Goal: Task Accomplishment & Management: Use online tool/utility

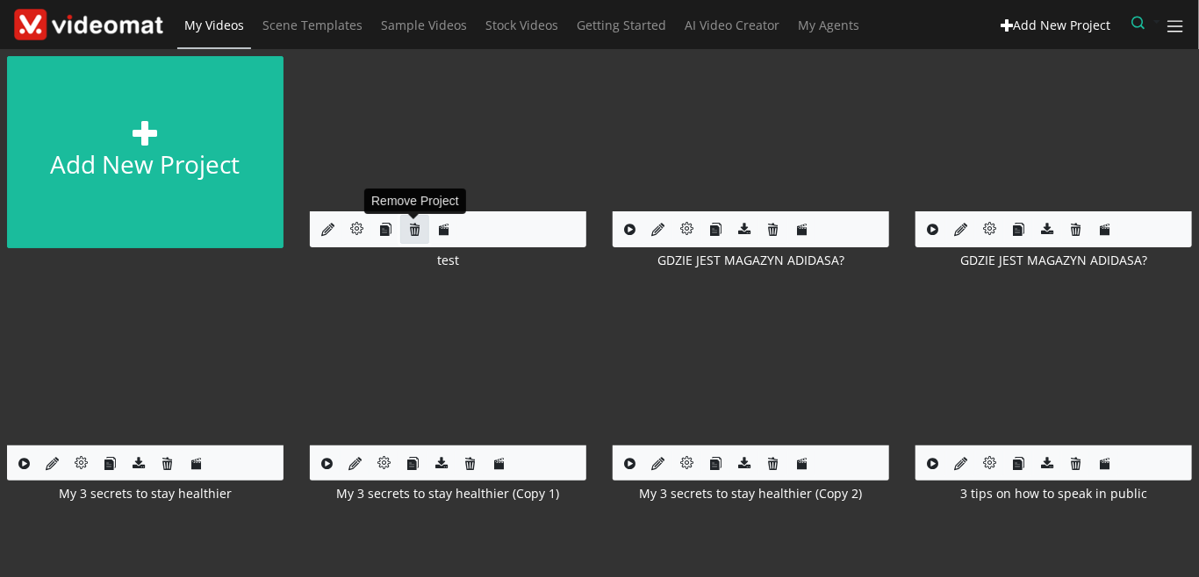
click at [420, 235] on icon at bounding box center [414, 229] width 13 height 13
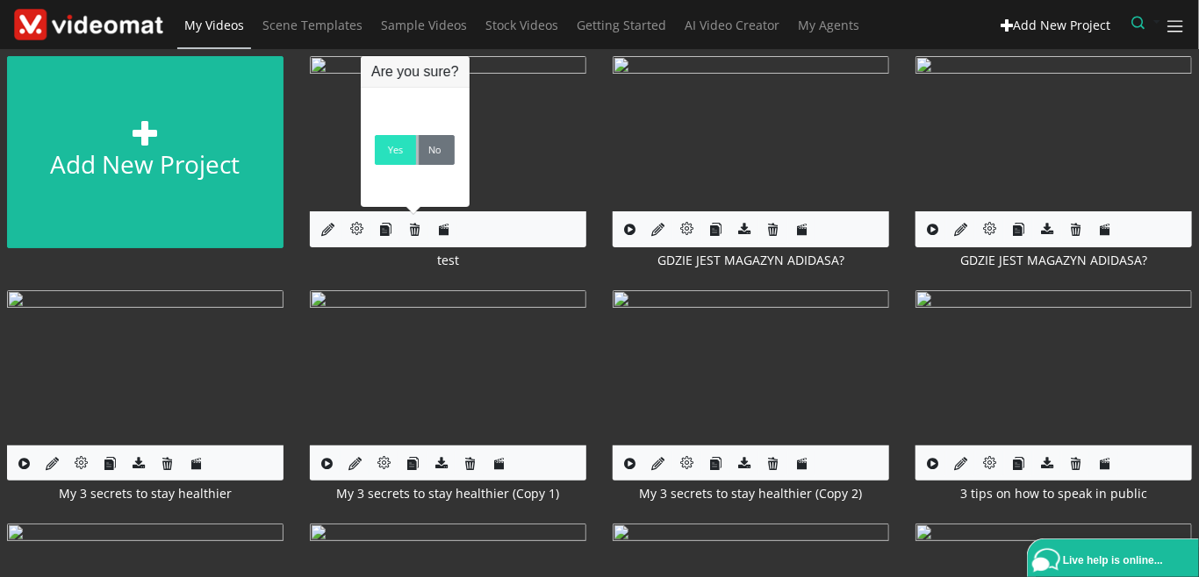
click at [398, 164] on link "Yes" at bounding box center [395, 150] width 41 height 30
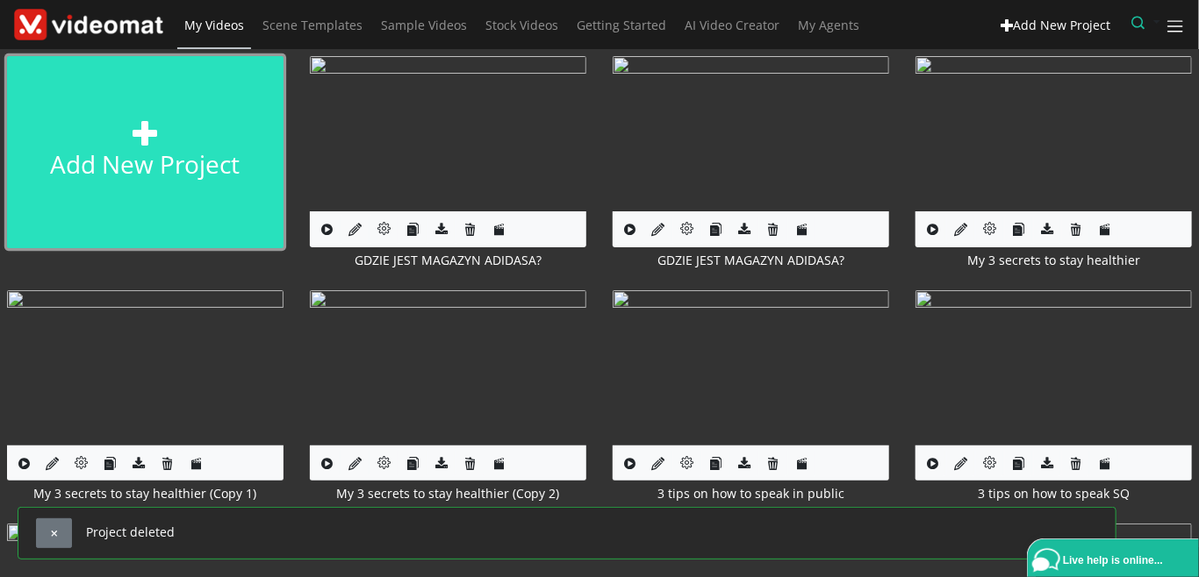
click at [207, 154] on link "Add new project" at bounding box center [145, 152] width 276 height 192
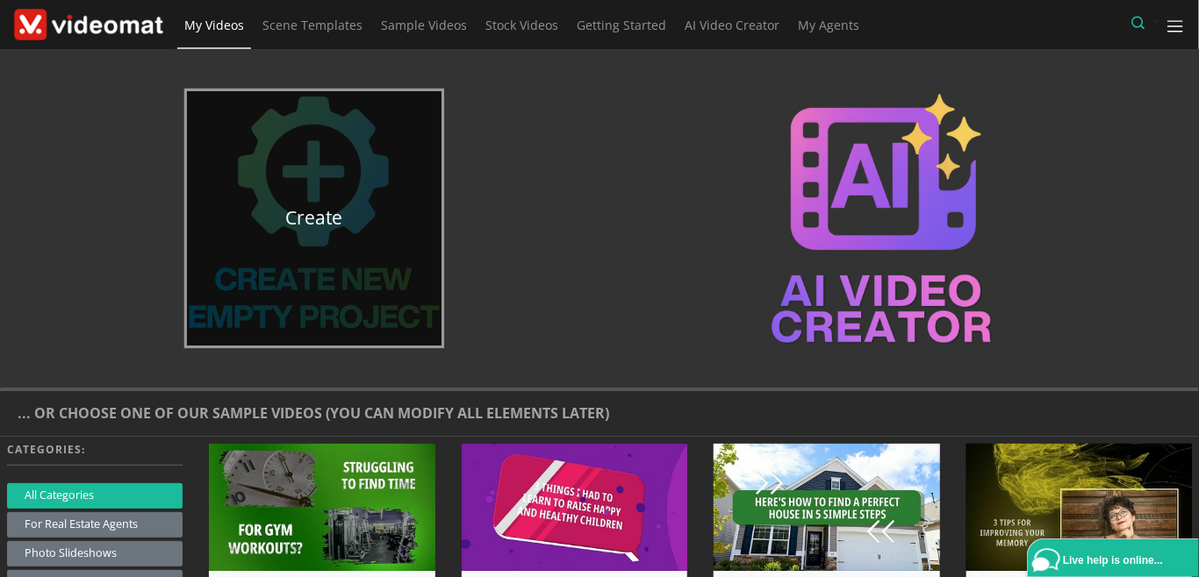
click at [332, 259] on link "Create" at bounding box center [314, 218] width 255 height 255
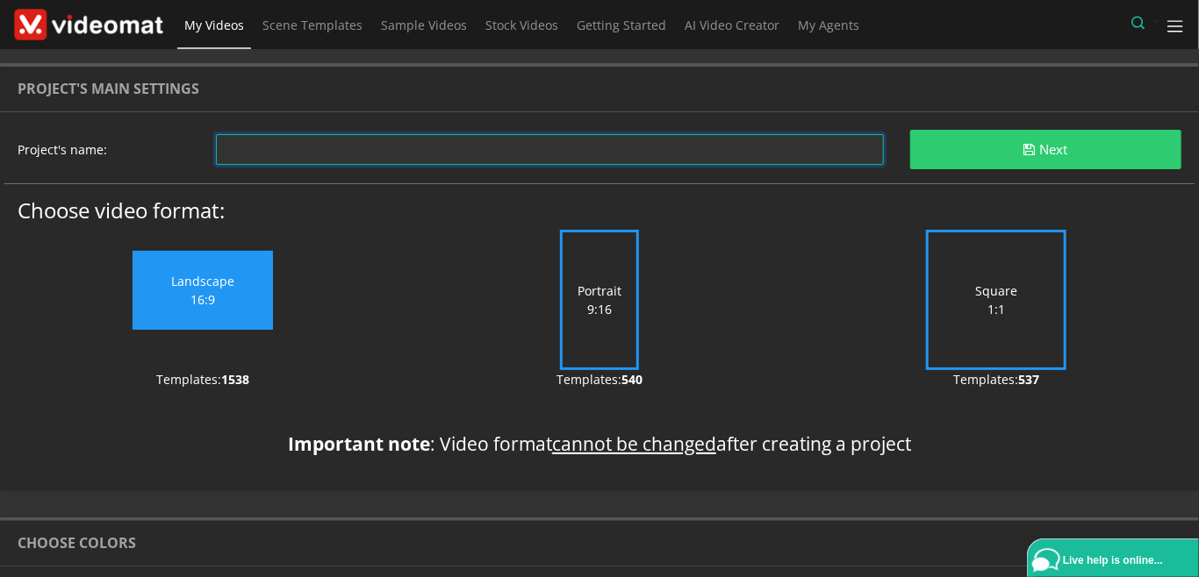
click at [410, 153] on input "text" at bounding box center [550, 149] width 668 height 31
type input "test"
click at [960, 304] on label "Square 1:1" at bounding box center [996, 300] width 140 height 140
click at [0, 0] on input "Square 1:1" at bounding box center [0, 0] width 0 height 0
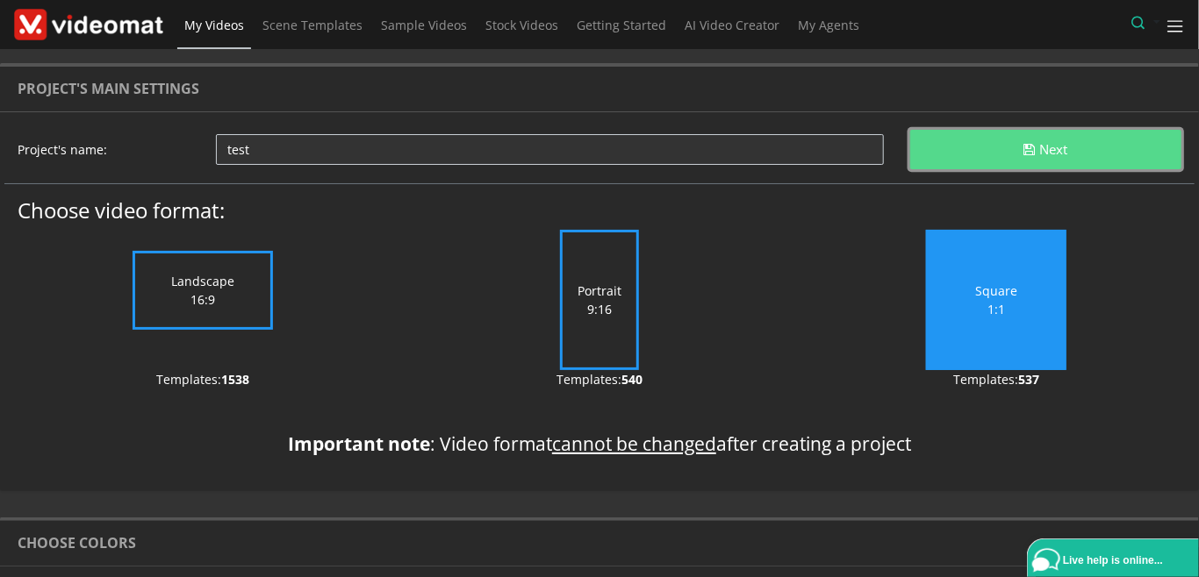
click at [985, 164] on button "Next" at bounding box center [1045, 149] width 271 height 39
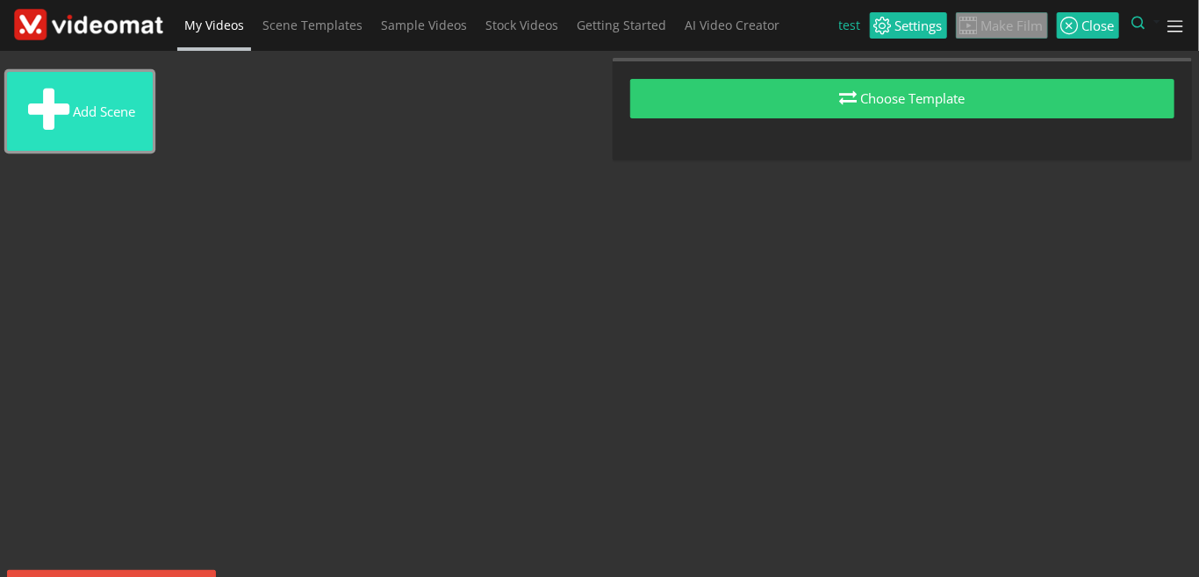
click at [87, 114] on button "Add scene" at bounding box center [80, 111] width 146 height 79
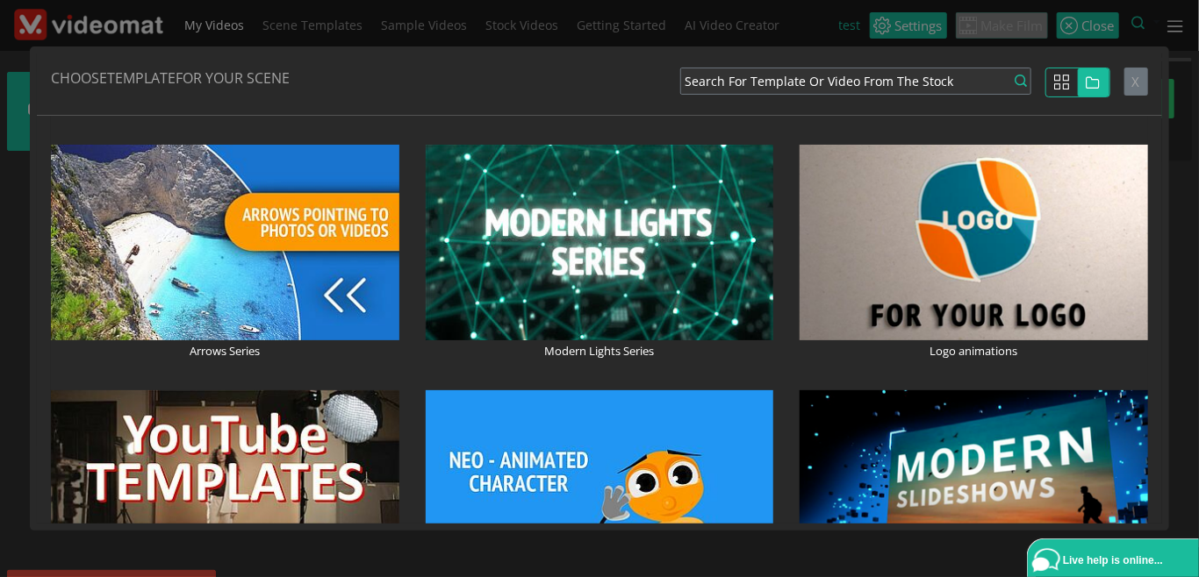
scroll to position [1213, 0]
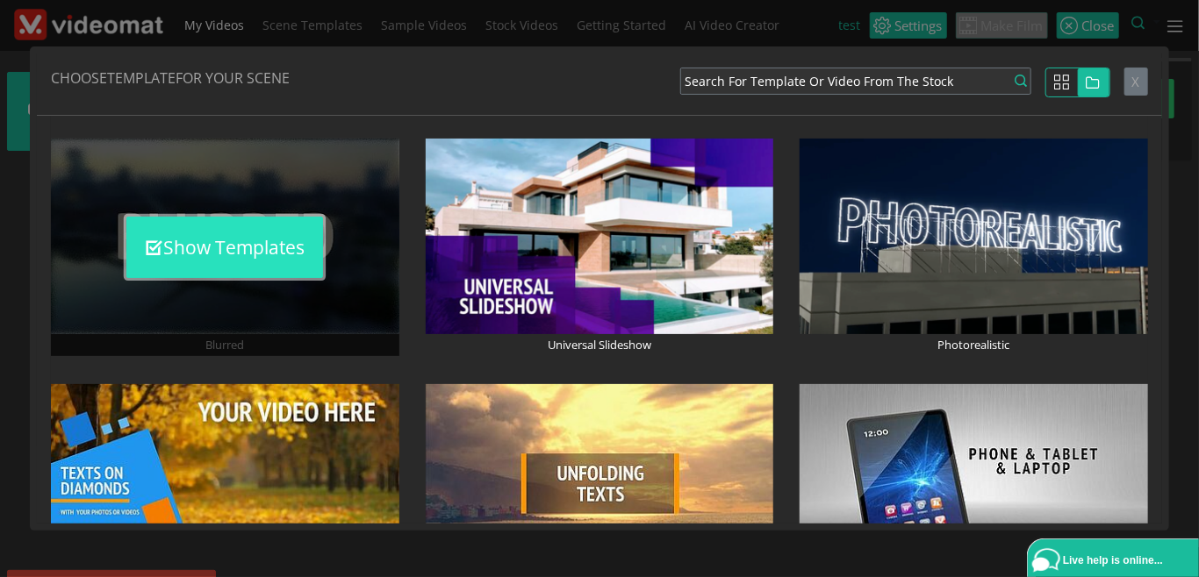
click at [245, 233] on button "Show Templates" at bounding box center [224, 247] width 197 height 61
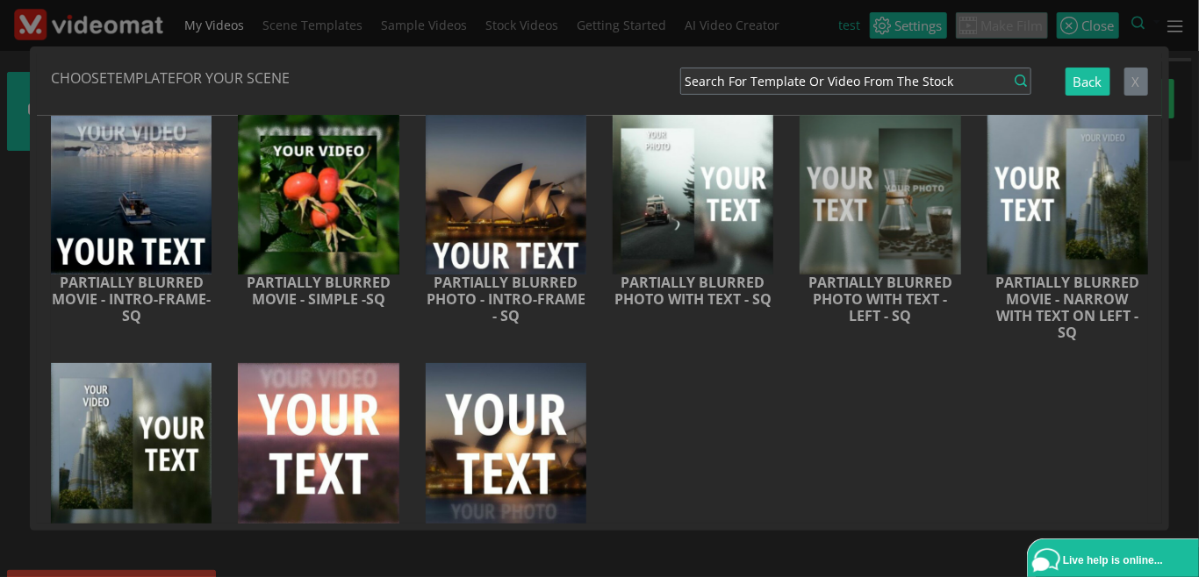
scroll to position [202, 0]
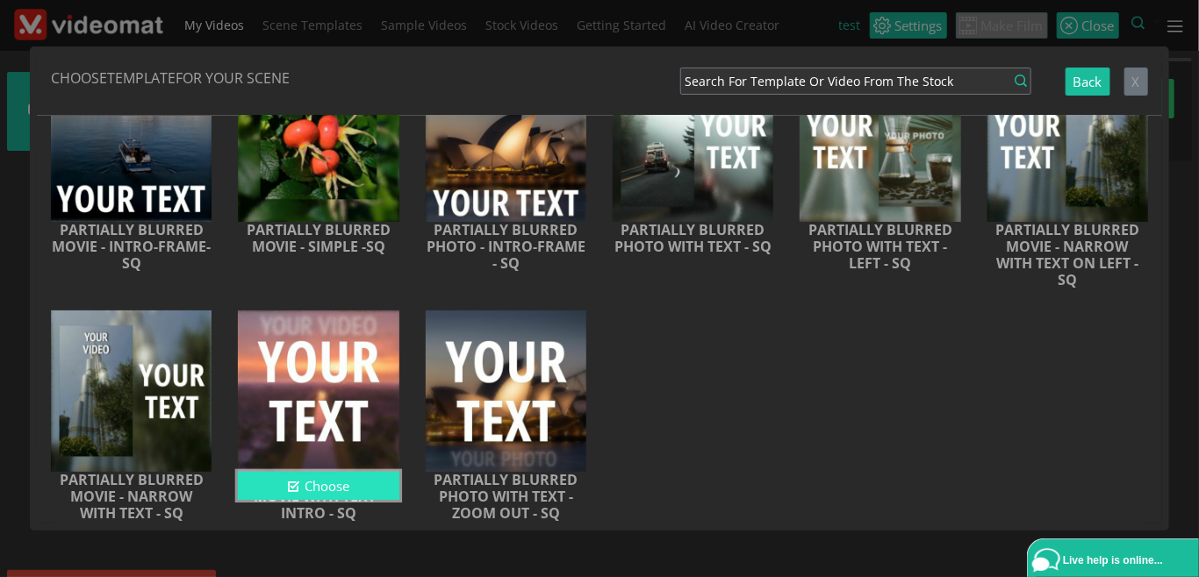
click at [342, 490] on button "Choose" at bounding box center [318, 486] width 161 height 29
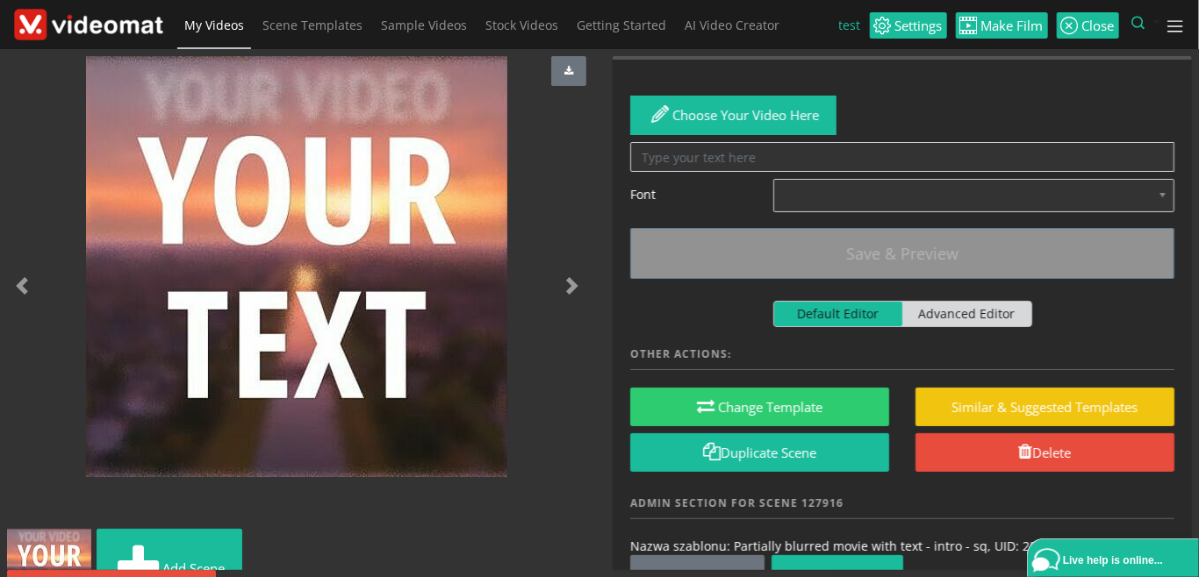
click at [232, 23] on span "My Videos" at bounding box center [214, 25] width 60 height 17
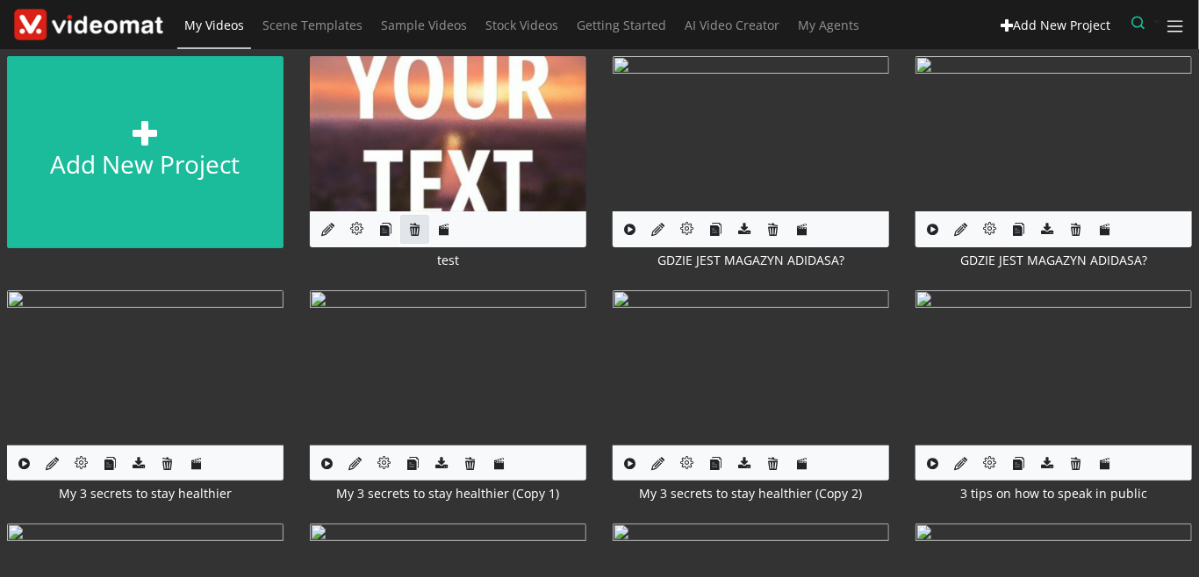
click at [423, 229] on link at bounding box center [414, 229] width 29 height 29
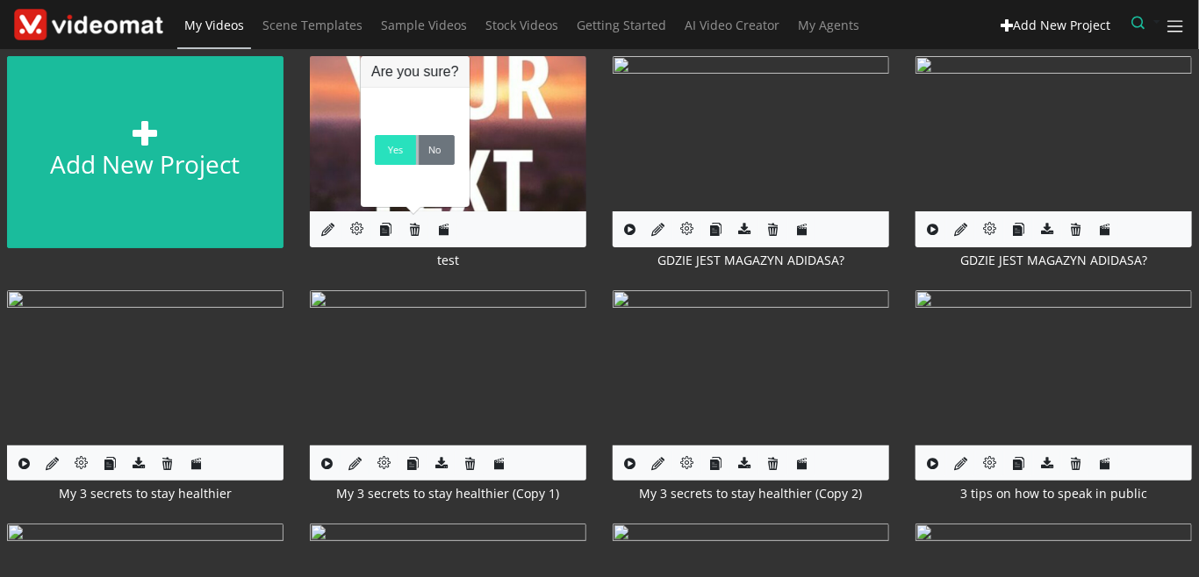
click at [405, 161] on link "Yes" at bounding box center [395, 150] width 41 height 30
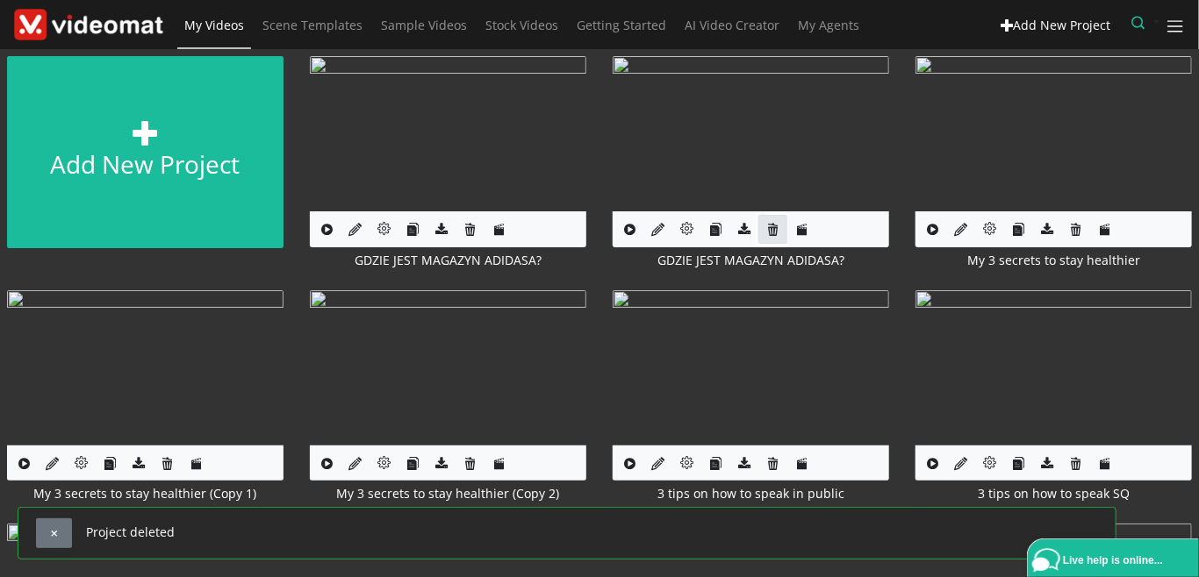
click at [771, 226] on icon at bounding box center [772, 229] width 13 height 13
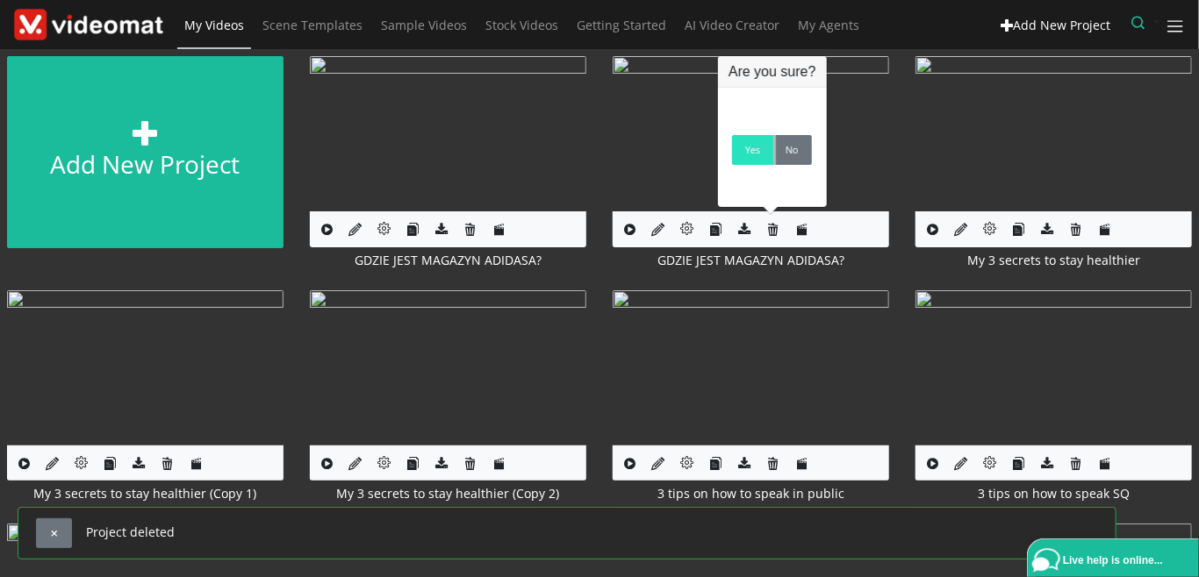
click at [747, 164] on link "Yes" at bounding box center [752, 150] width 41 height 30
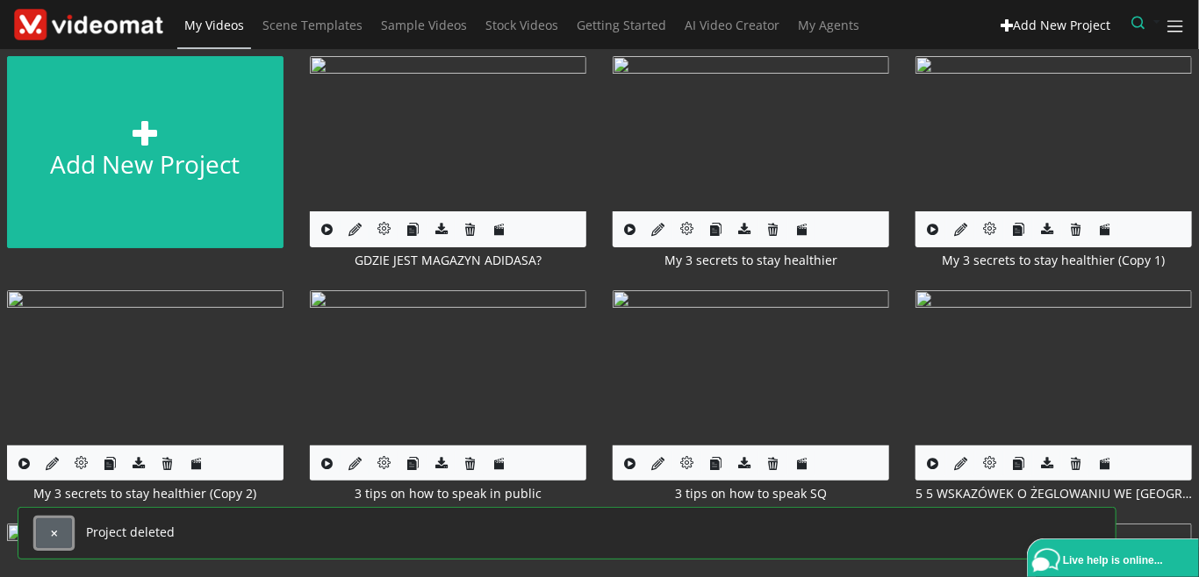
click at [62, 534] on button "button" at bounding box center [54, 534] width 36 height 30
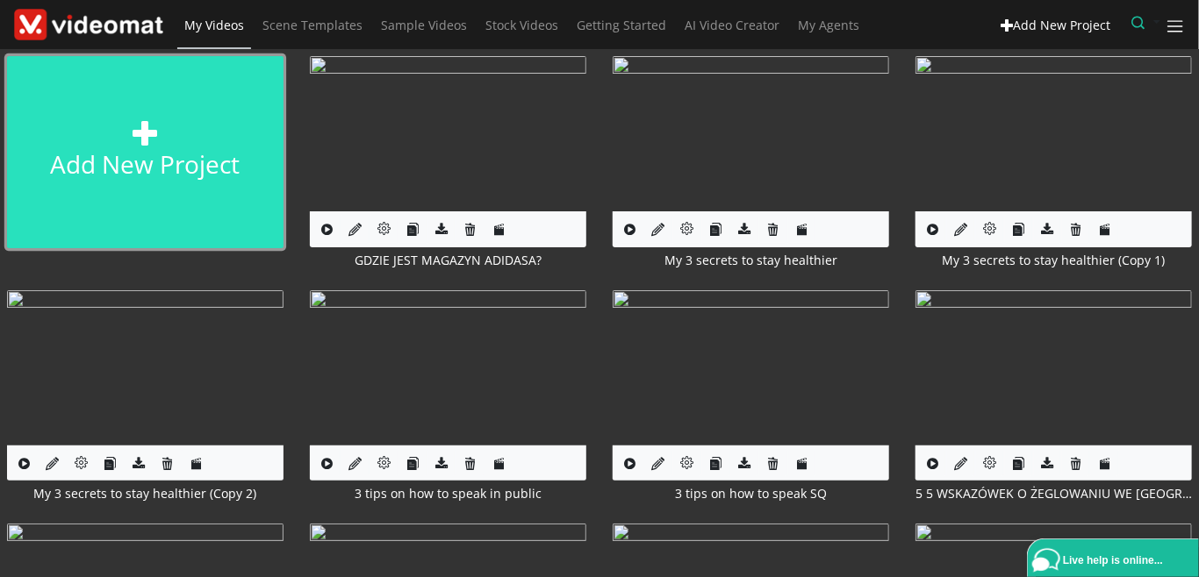
click at [135, 151] on link "Add new project" at bounding box center [145, 152] width 276 height 192
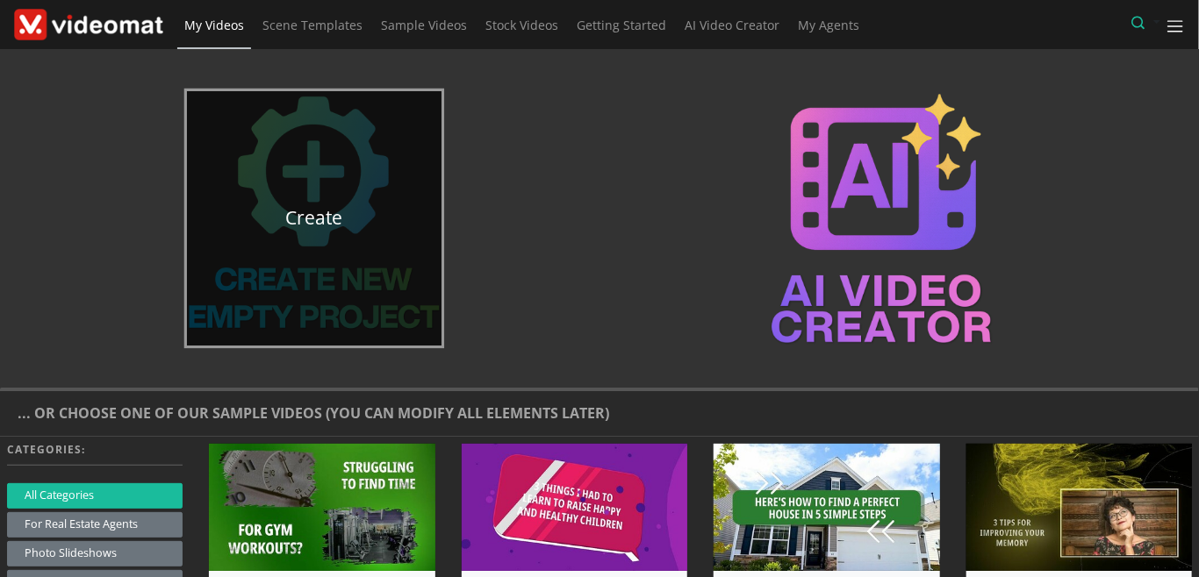
click at [344, 255] on link "Create" at bounding box center [314, 218] width 255 height 255
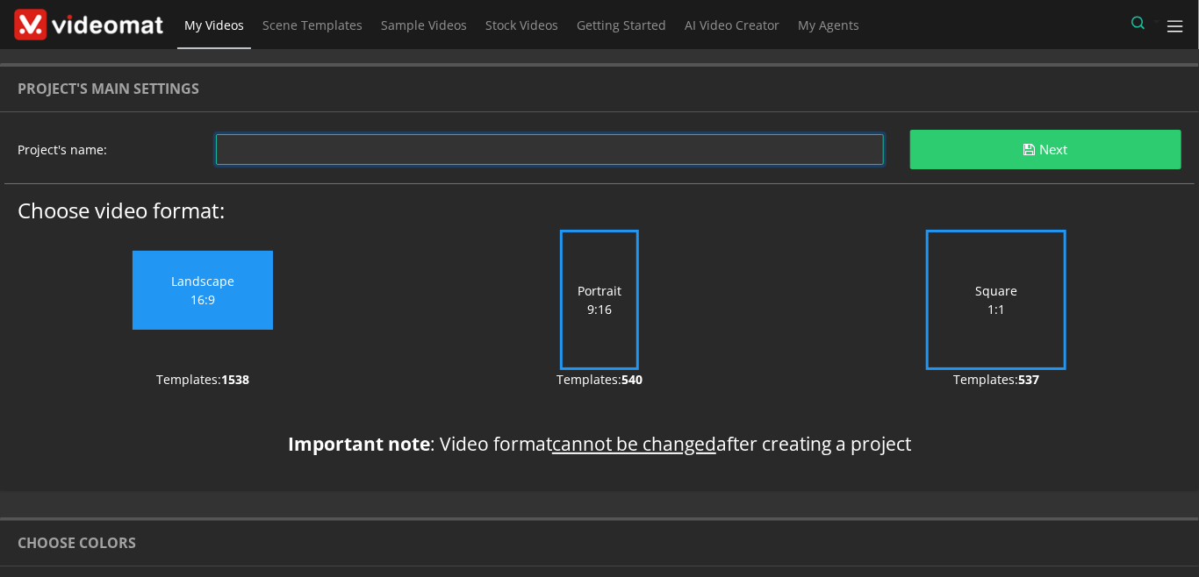
click at [455, 153] on input "text" at bounding box center [550, 149] width 668 height 31
type input "reklama"
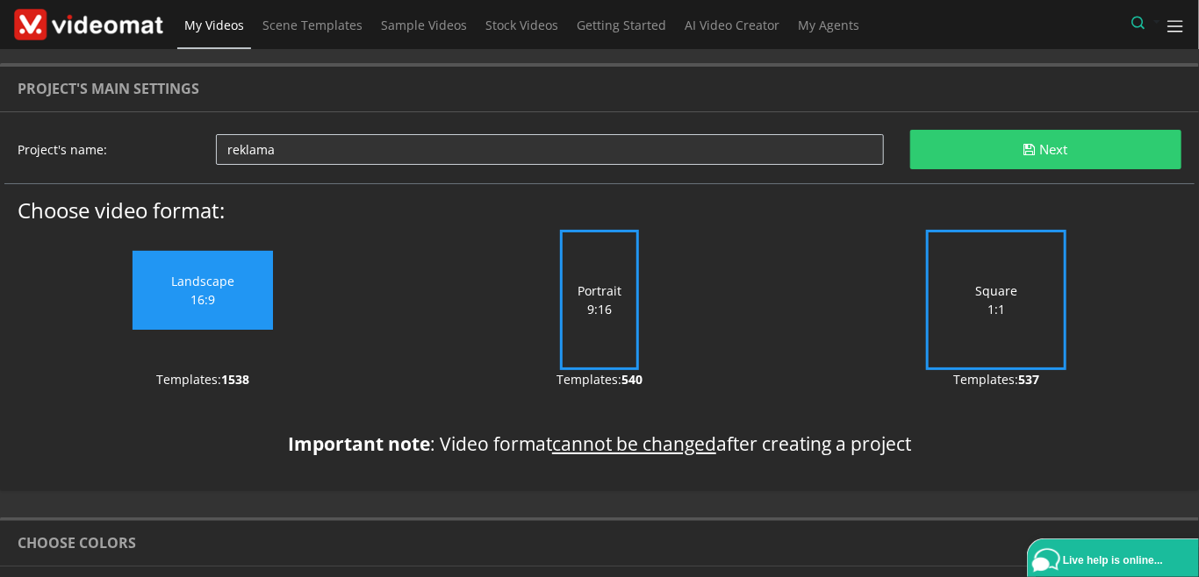
click at [590, 314] on label "Portrait 9:16" at bounding box center [599, 300] width 79 height 140
click at [0, 0] on input "Portrait 9:16" at bounding box center [0, 0] width 0 height 0
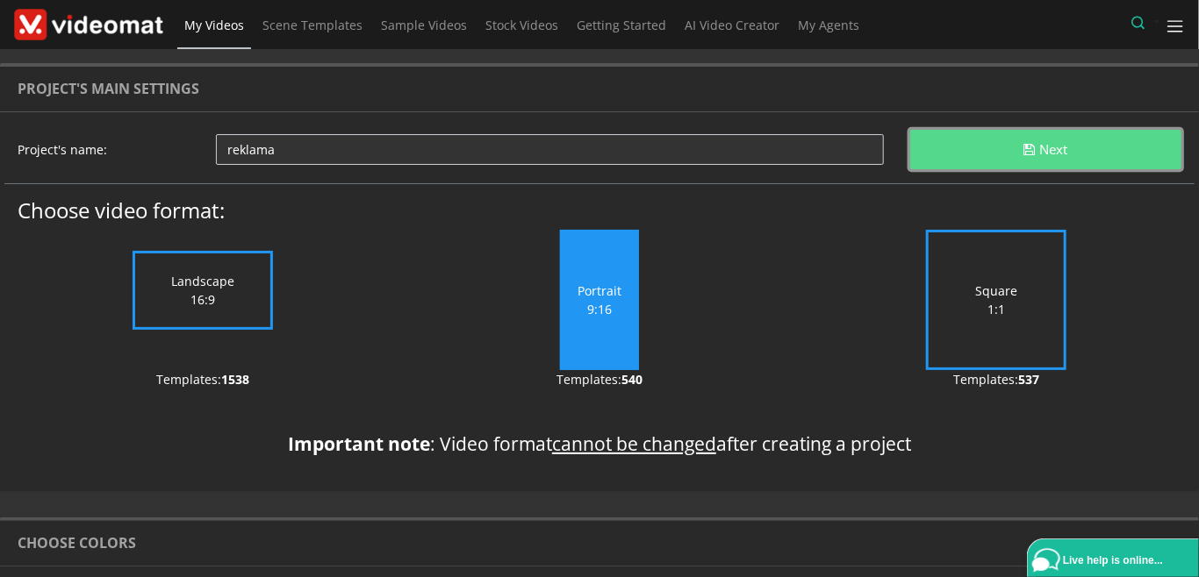
click at [1018, 159] on button "Next" at bounding box center [1045, 149] width 271 height 39
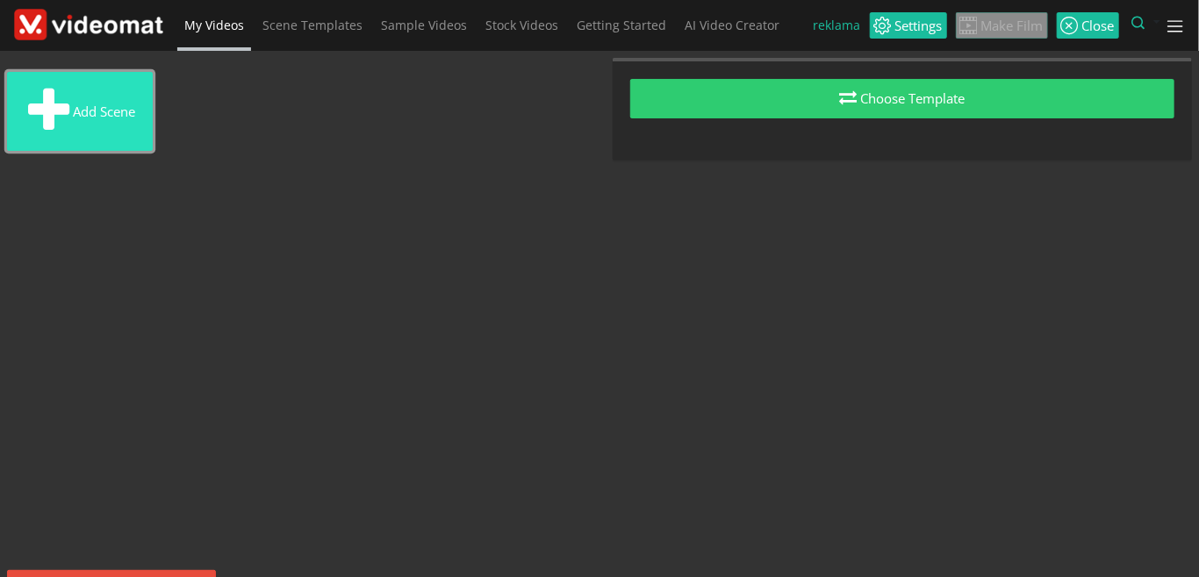
click at [136, 120] on button "Add scene" at bounding box center [80, 111] width 146 height 79
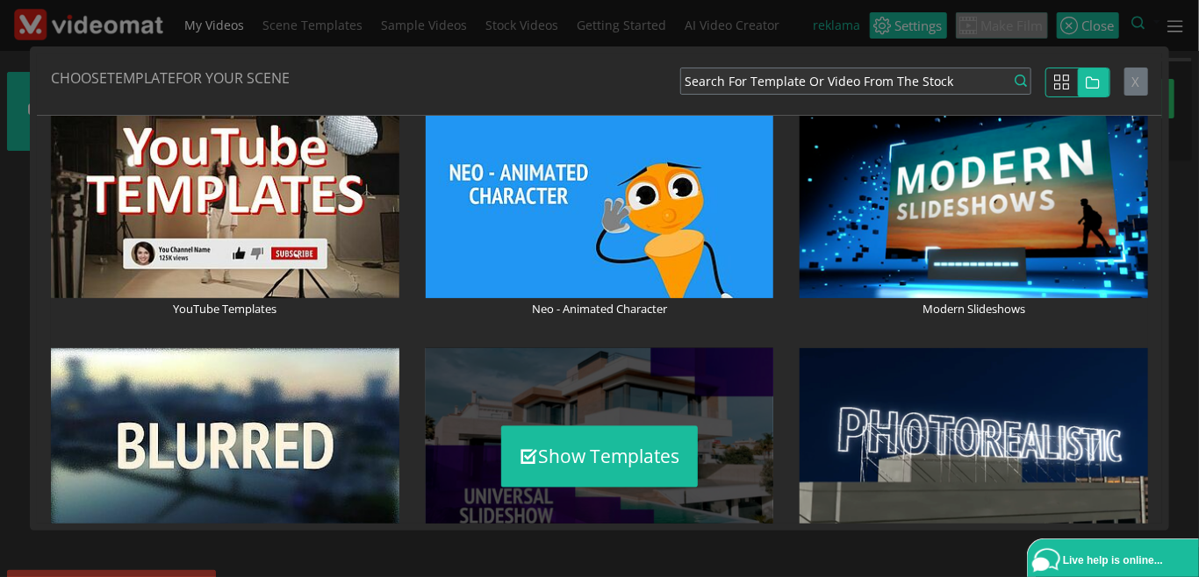
scroll to position [1415, 0]
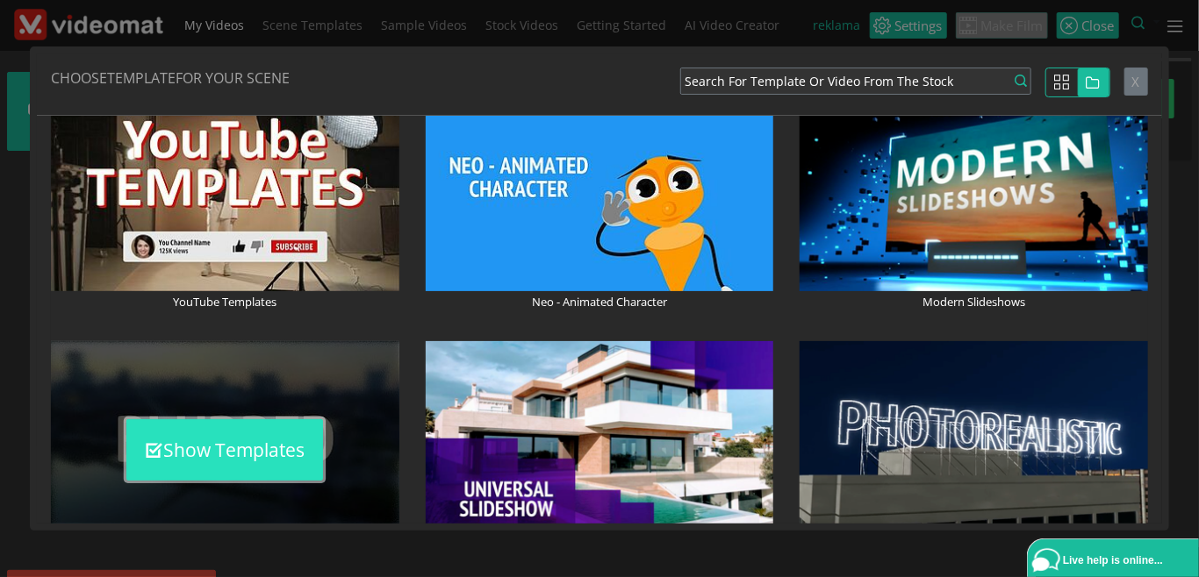
click at [277, 452] on button "Show Templates" at bounding box center [224, 450] width 197 height 61
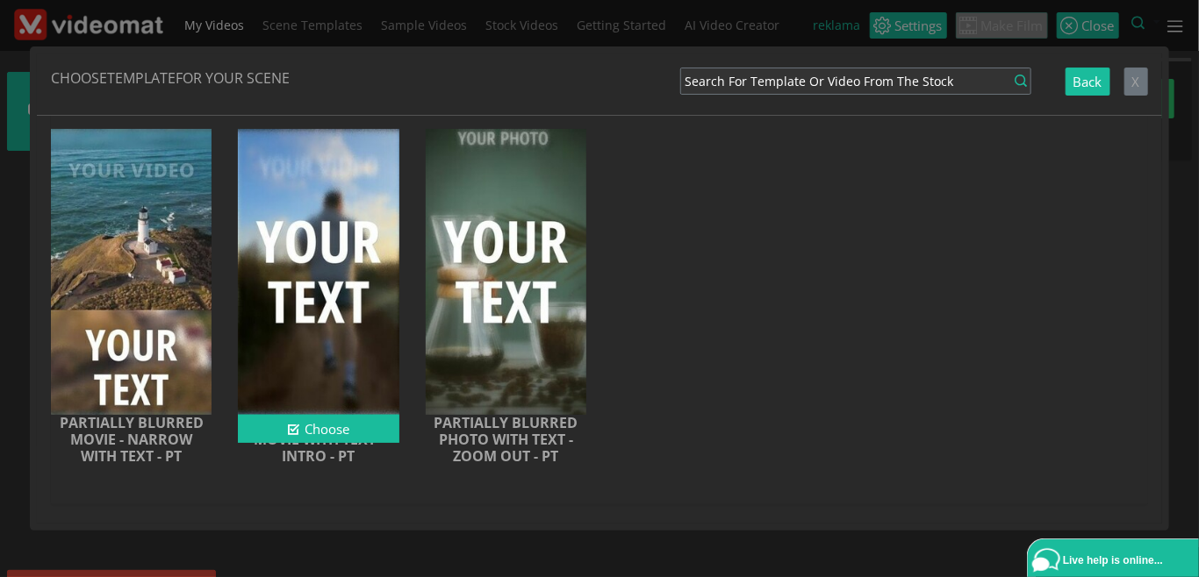
scroll to position [530, 0]
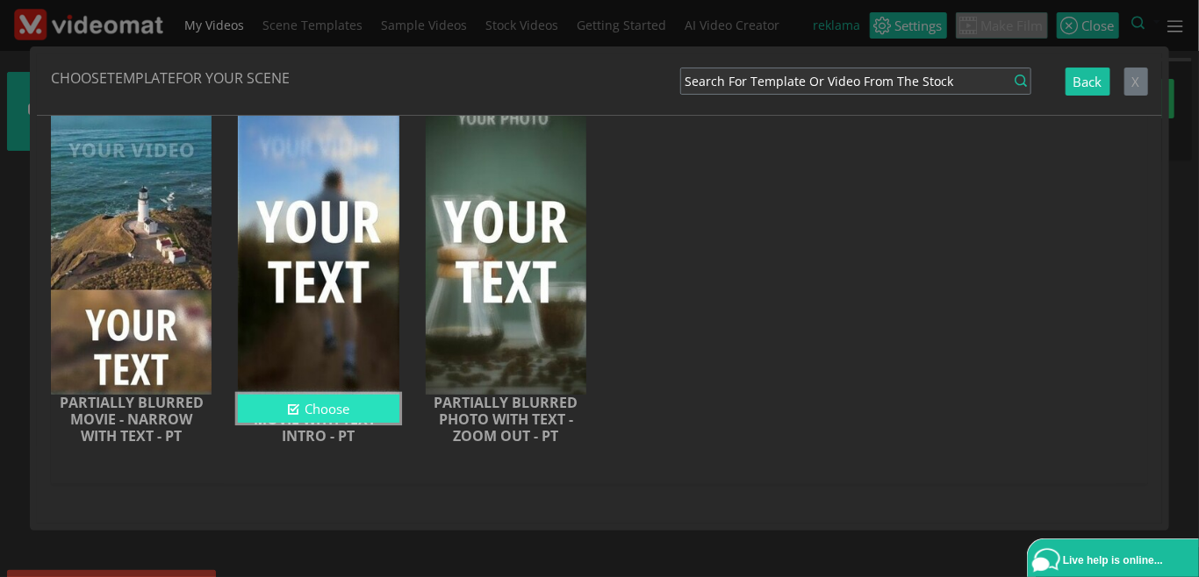
click at [321, 412] on button "Choose" at bounding box center [318, 409] width 161 height 29
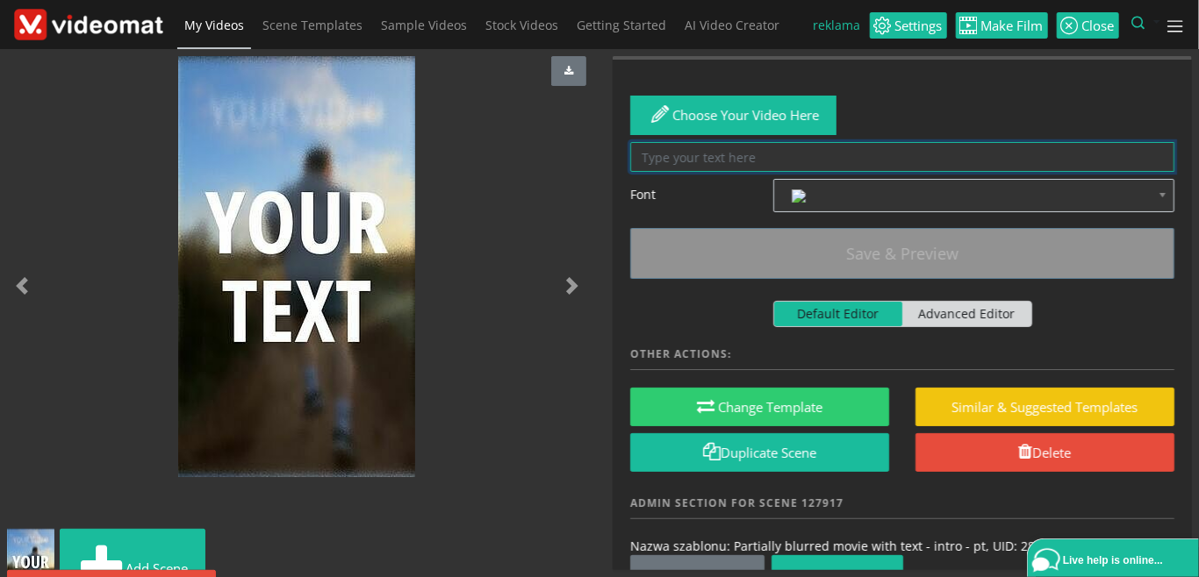
click at [700, 162] on textarea at bounding box center [902, 157] width 544 height 31
paste textarea "Heres why youre spending too much money on ads (and what to do instead)"
type textarea "Heres why youre spending too much money on ads (and what to do instead)"
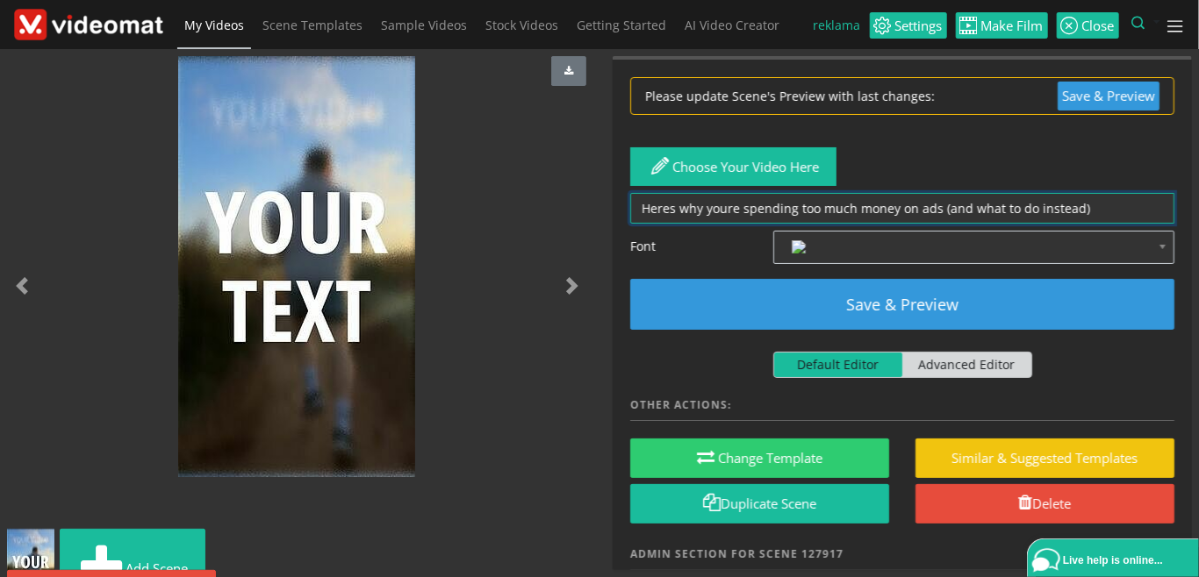
drag, startPoint x: 1113, startPoint y: 199, endPoint x: 595, endPoint y: 190, distance: 517.9
click at [630, 193] on textarea "Heres why youre spending too much money on ads (and what to do instead)" at bounding box center [902, 208] width 544 height 31
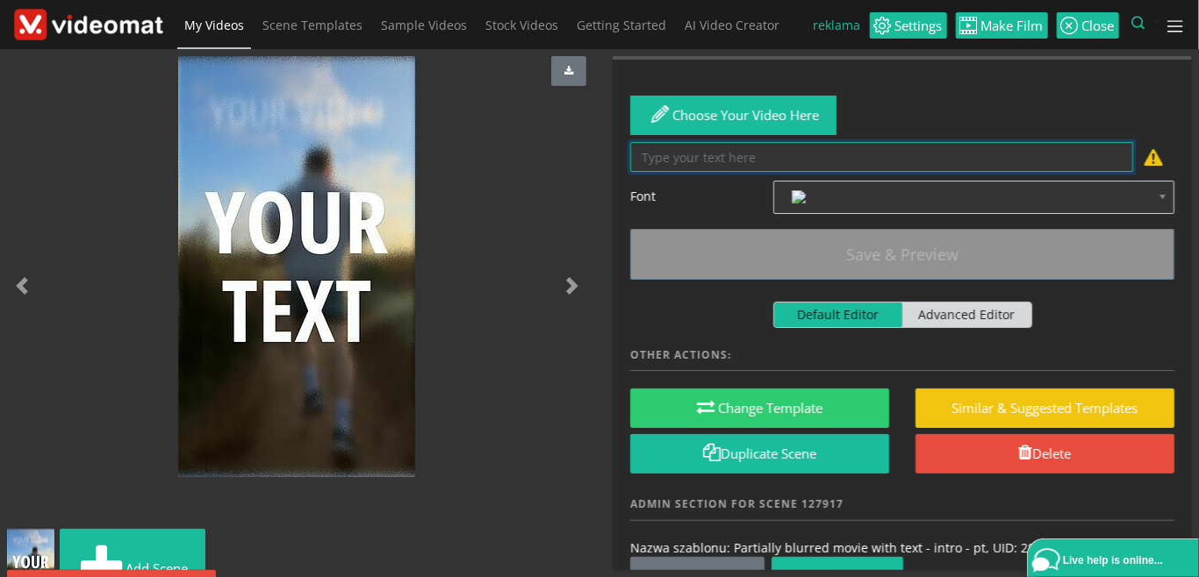
click at [690, 156] on textarea at bounding box center [881, 157] width 503 height 31
paste textarea "HERES WHY YOURE SPENDING TOO MUCH MONEY ON ADS (AND WHAT TO DO INSTEAD)"
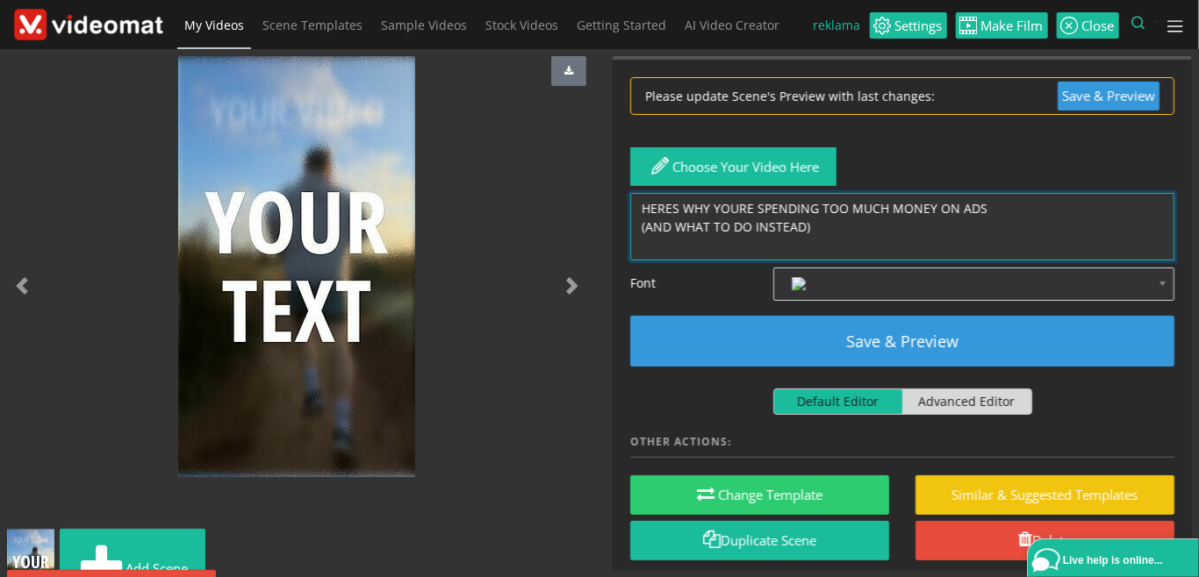
click at [827, 222] on textarea "HERES WHY YOURE SPENDING TOO MUCH MONEY ON ADS (AND WHAT TO DO INSTEAD)" at bounding box center [902, 227] width 544 height 68
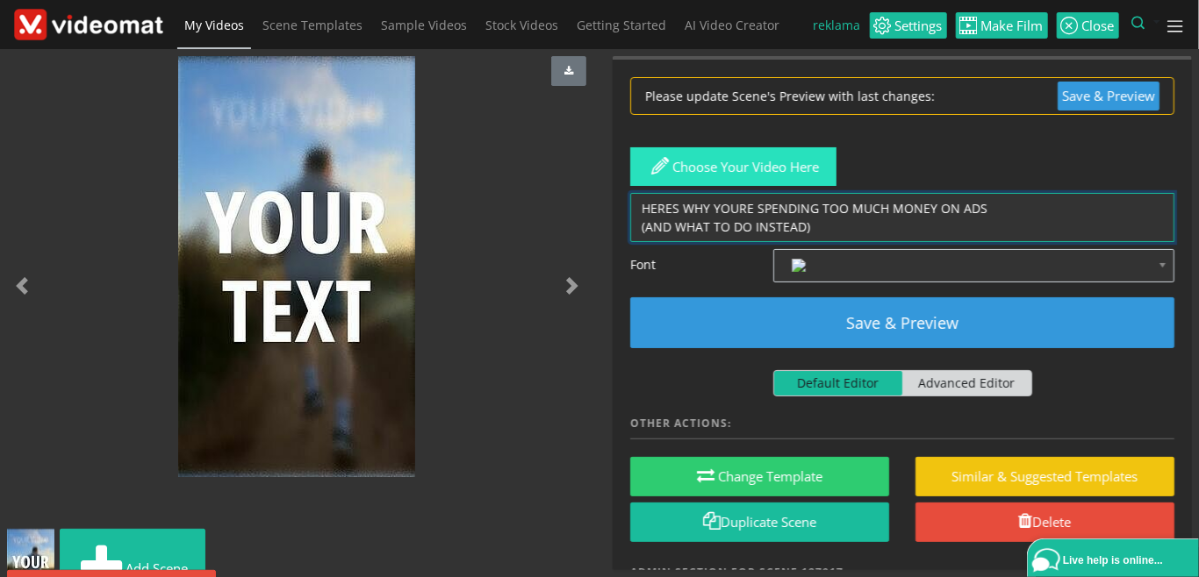
type textarea "HERES WHY YOURE SPENDING TOO MUCH MONEY ON ADS (AND WHAT TO DO INSTEAD)"
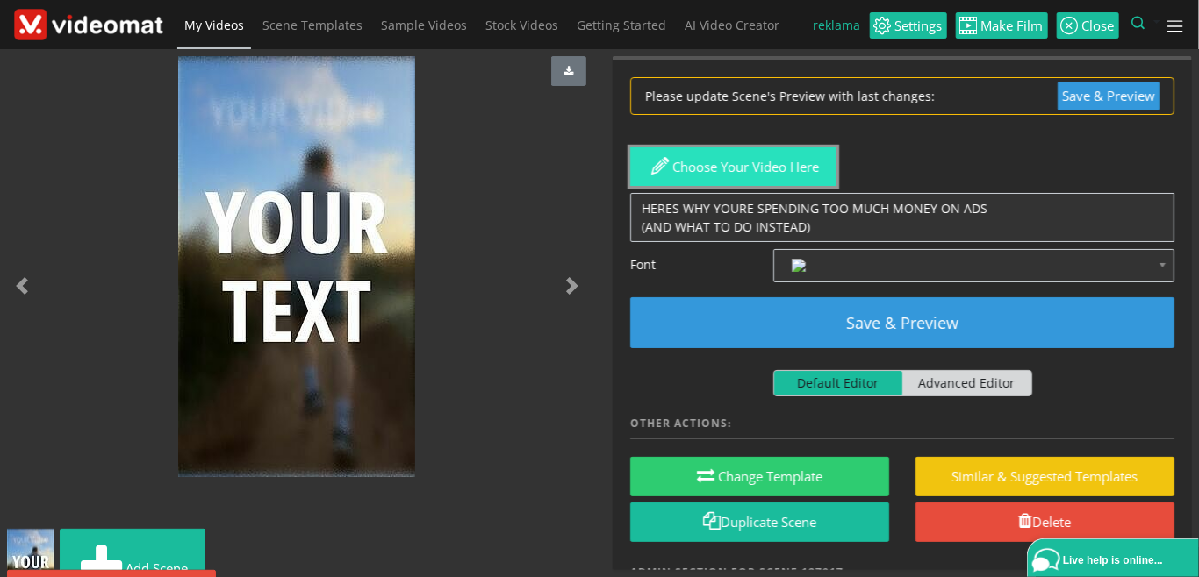
click at [743, 170] on button "Choose your video here" at bounding box center [733, 166] width 206 height 39
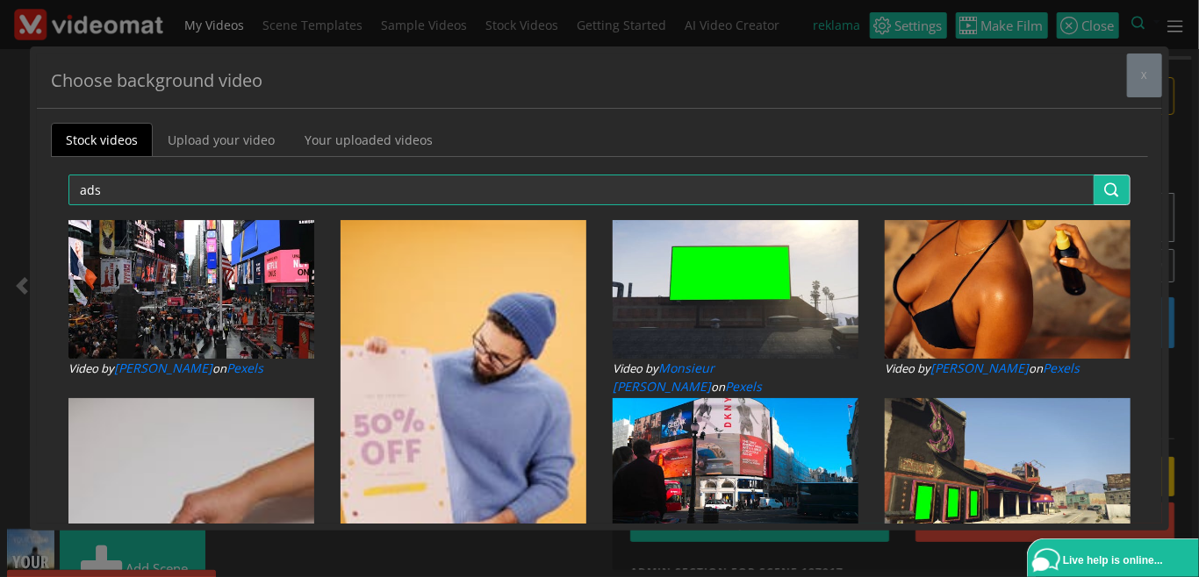
scroll to position [0, 0]
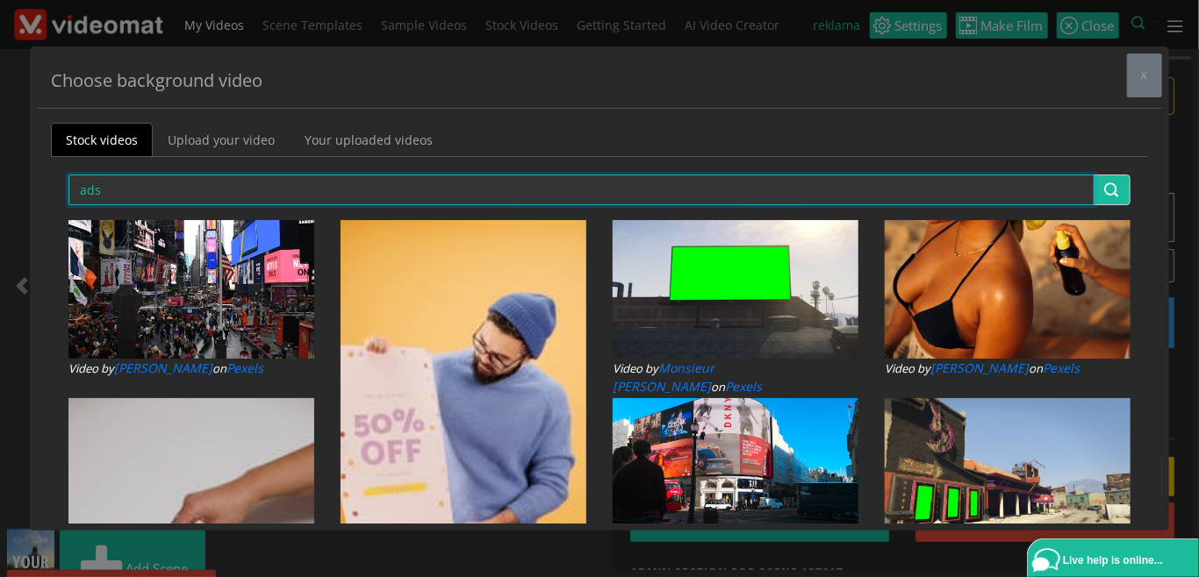
drag, startPoint x: 147, startPoint y: 181, endPoint x: 24, endPoint y: 177, distance: 123.8
click at [68, 177] on input "ads" at bounding box center [581, 190] width 1026 height 31
type input "path"
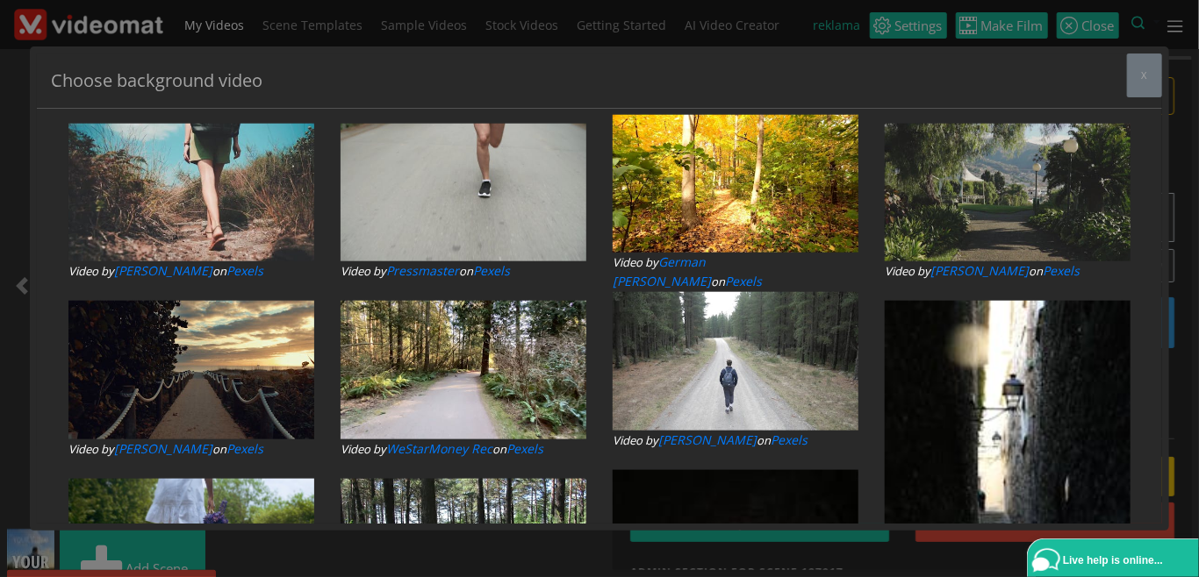
scroll to position [1011, 0]
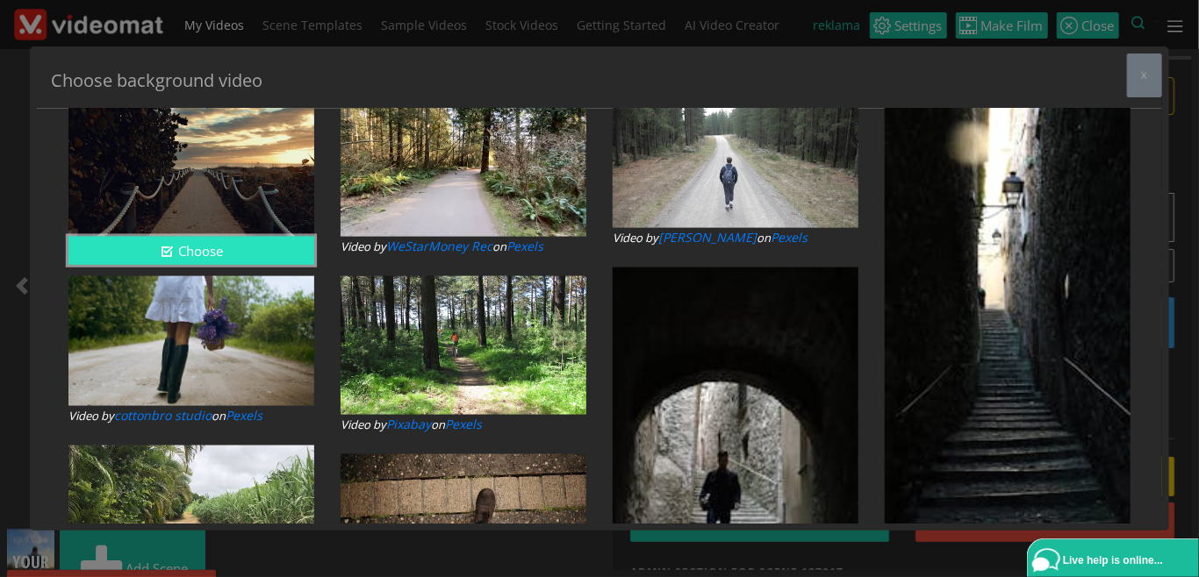
click at [233, 253] on button "Choose" at bounding box center [191, 251] width 246 height 29
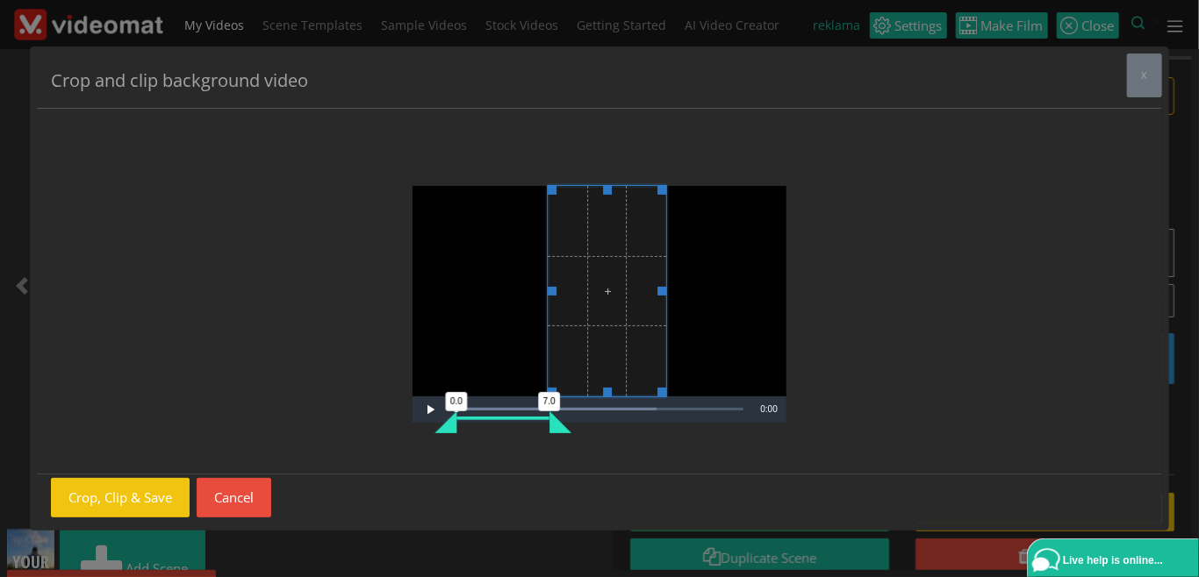
click at [602, 362] on span "Video Player" at bounding box center [607, 291] width 118 height 211
click at [129, 496] on button "Crop, Clip & Save" at bounding box center [120, 497] width 139 height 39
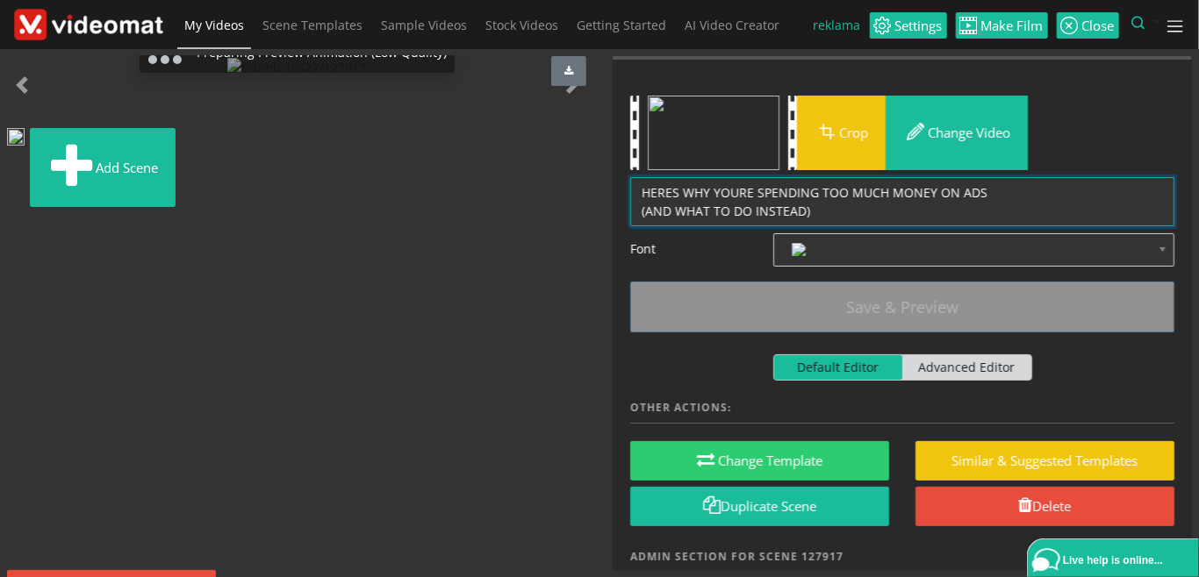
click at [672, 191] on textarea "HERES WHY YOURE SPENDING TOO MUCH MONEY ON ADS (AND WHAT TO DO INSTEAD)" at bounding box center [902, 201] width 544 height 49
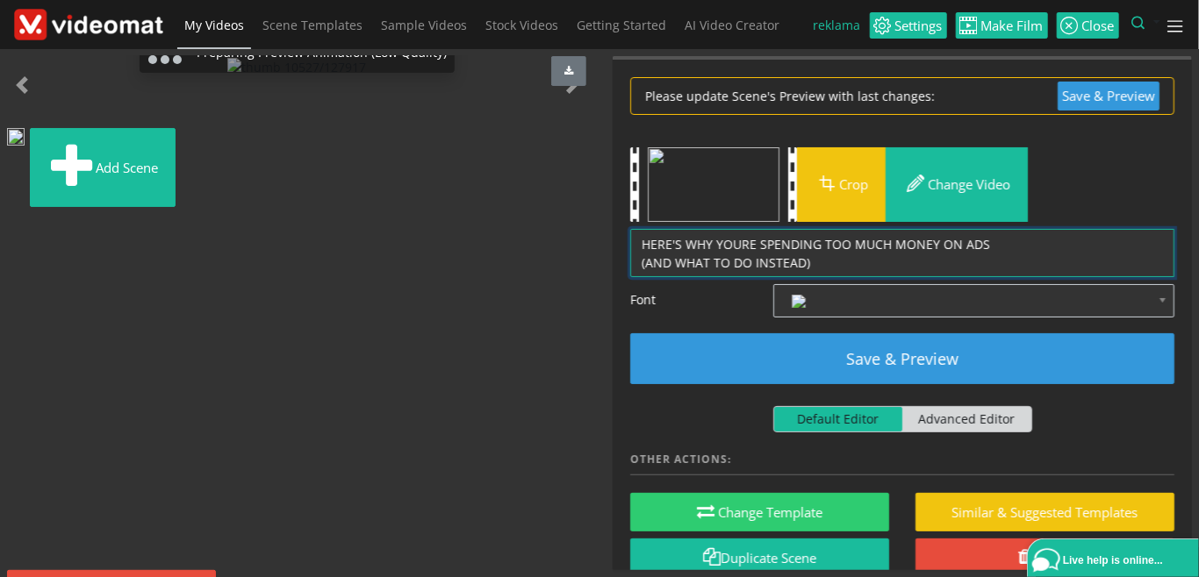
click at [741, 240] on textarea "HERES WHY YOURE SPENDING TOO MUCH MONEY ON ADS (AND WHAT TO DO INSTEAD)" at bounding box center [902, 253] width 544 height 49
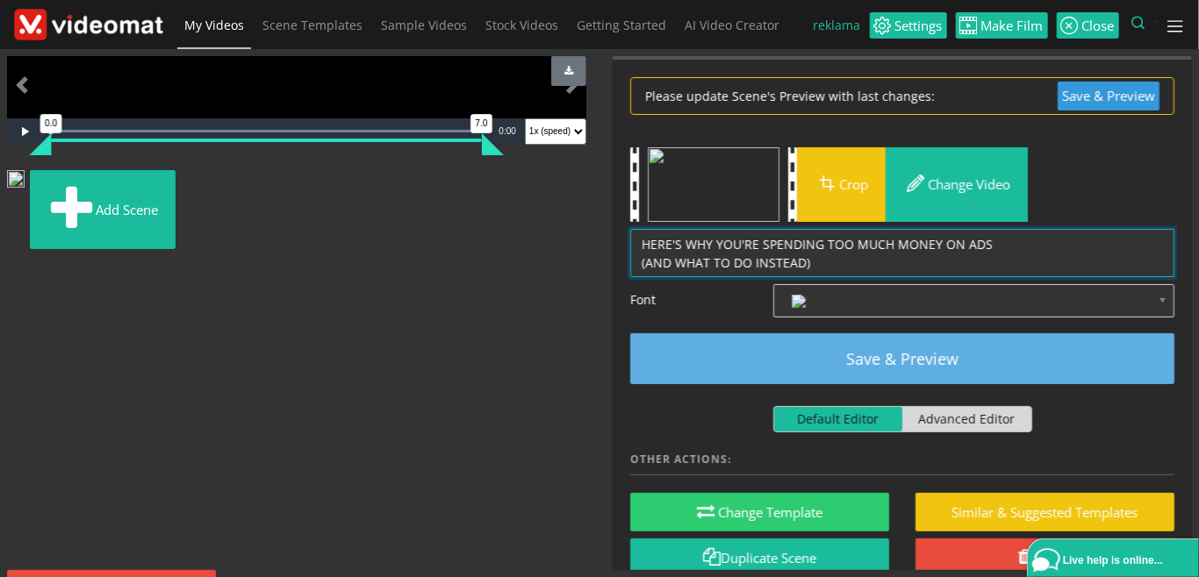
type textarea "HERE'S WHY YOU'RE SPENDING TOO MUCH MONEY ON ADS (AND WHAT TO DO INSTEAD)"
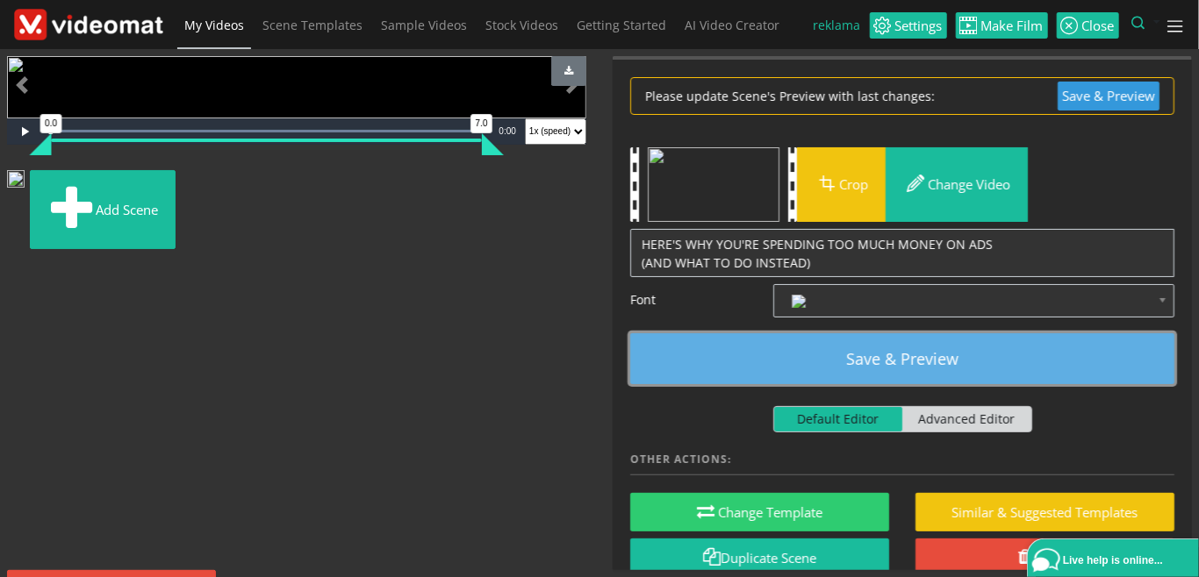
click at [855, 365] on button "Save & Preview" at bounding box center [902, 359] width 544 height 51
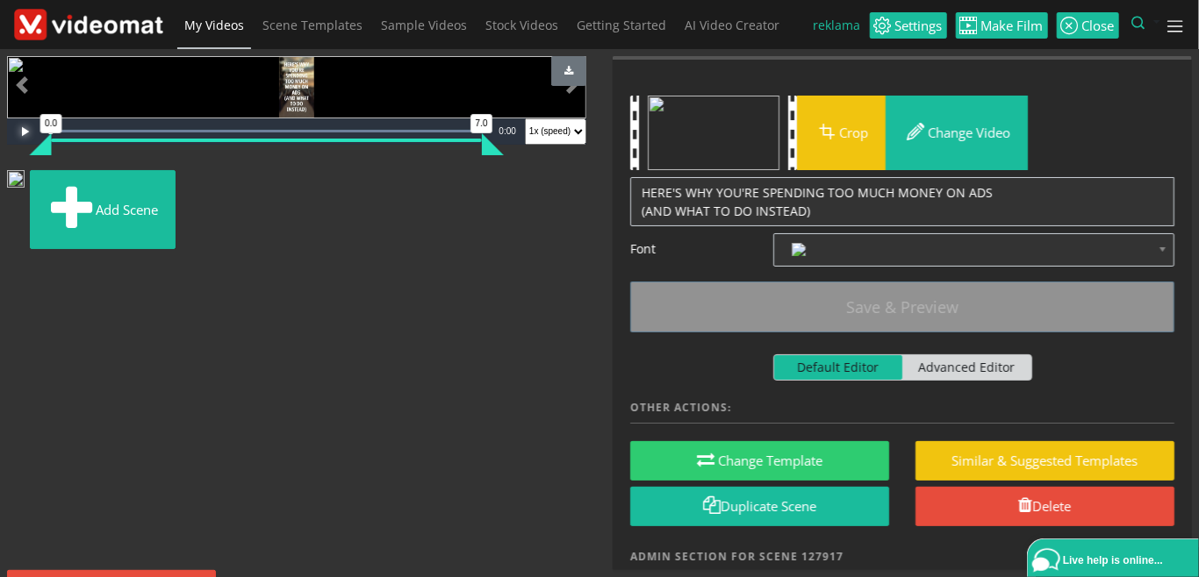
click at [26, 132] on span "Video Player" at bounding box center [24, 132] width 35 height 0
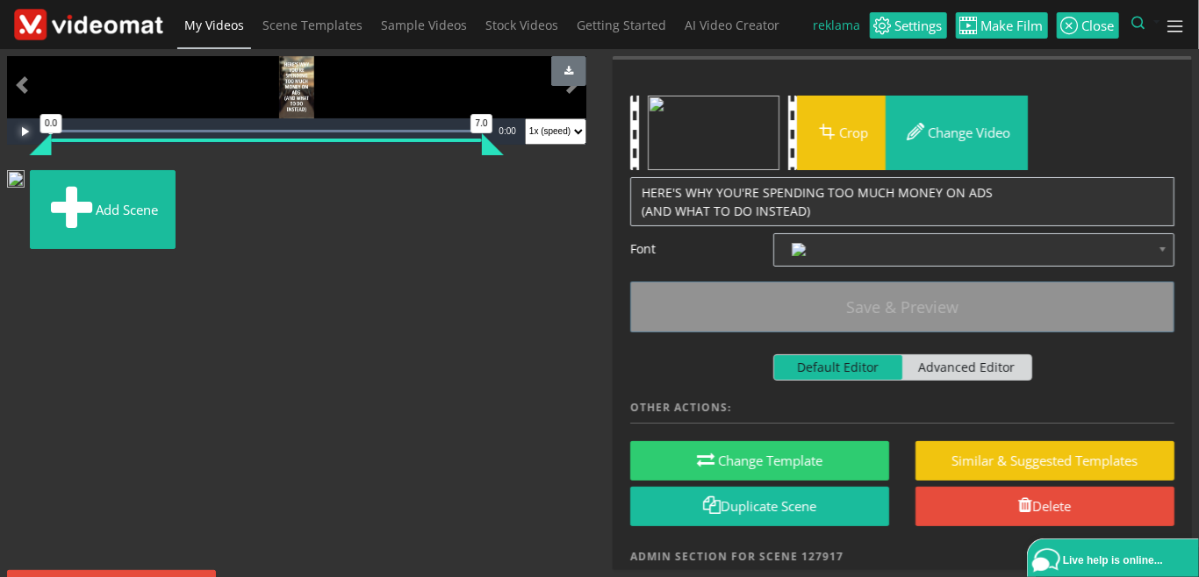
click at [26, 132] on span "Video Player" at bounding box center [24, 132] width 35 height 0
click at [200, 25] on span "My Videos" at bounding box center [214, 25] width 60 height 17
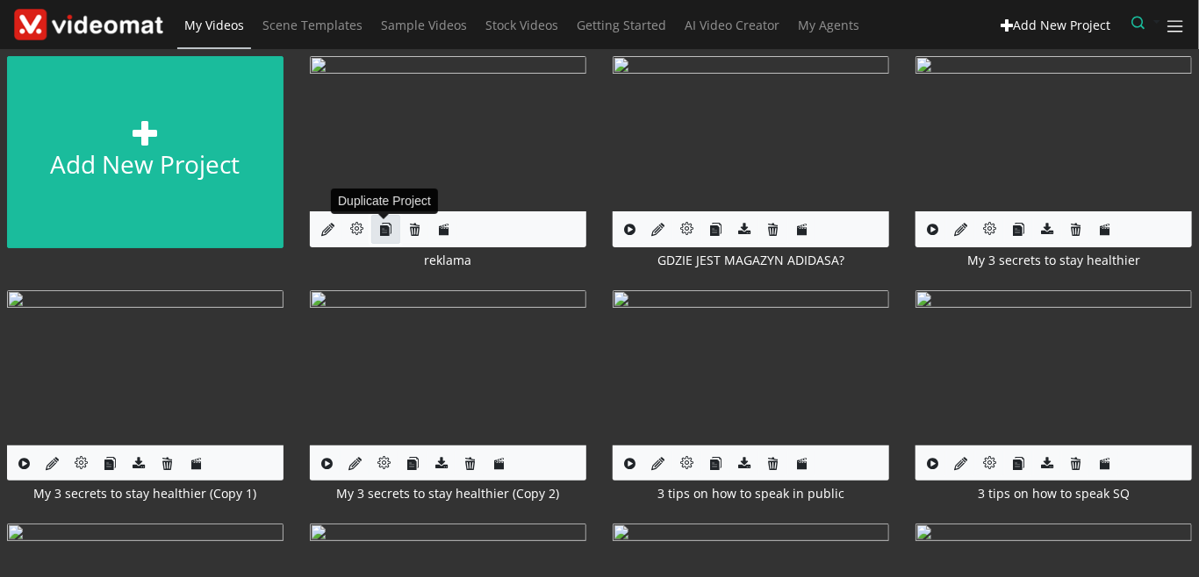
click at [384, 230] on icon "button" at bounding box center [385, 229] width 13 height 13
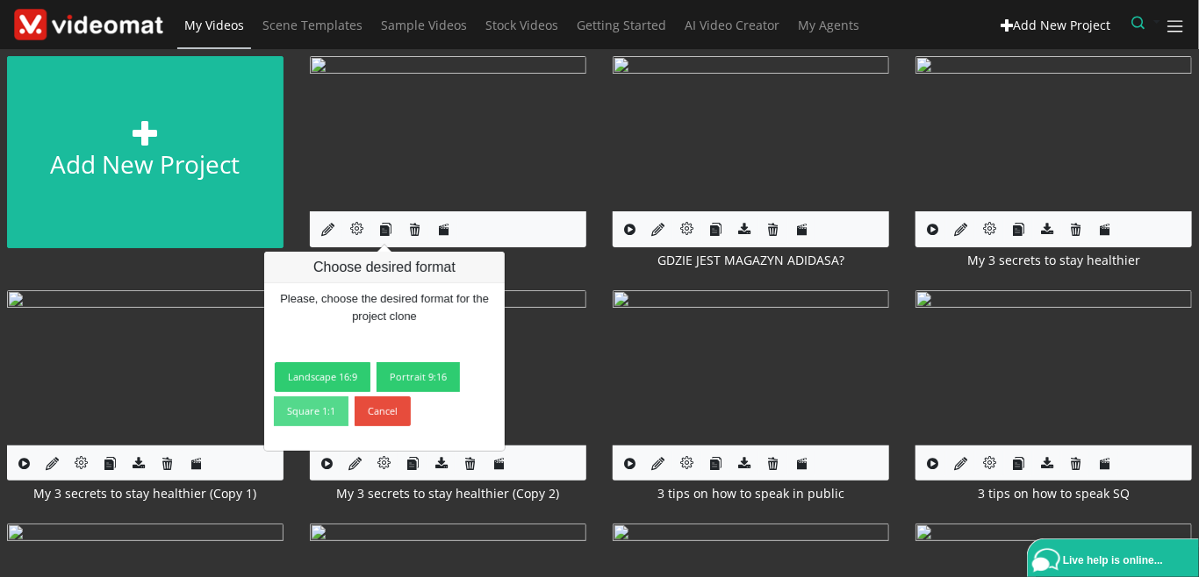
click at [321, 421] on link "Square 1:1" at bounding box center [311, 412] width 75 height 30
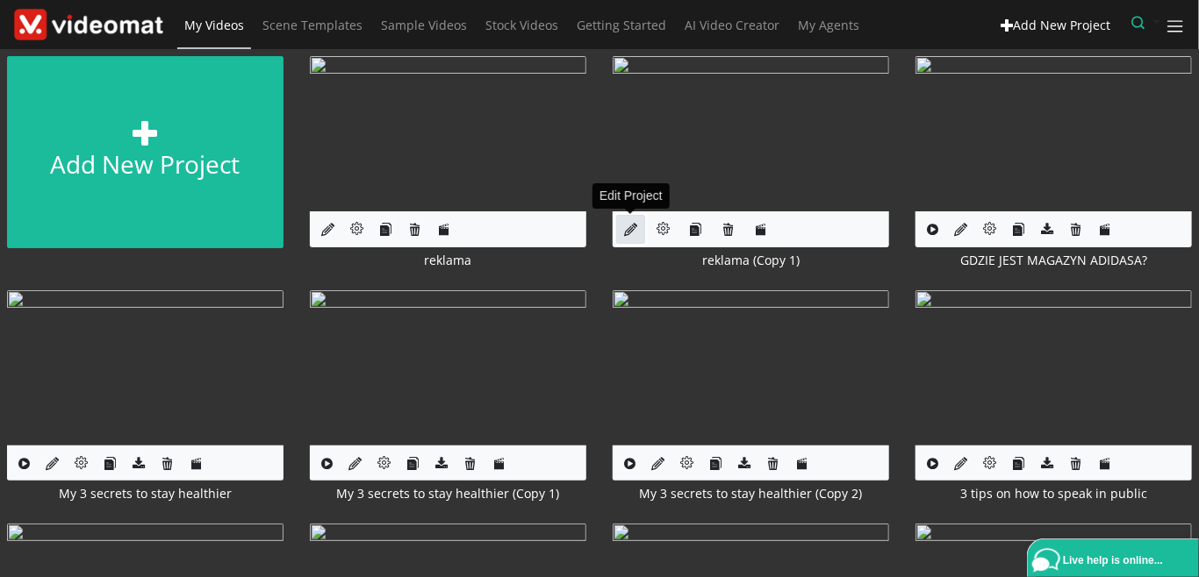
click at [628, 226] on icon at bounding box center [630, 229] width 13 height 13
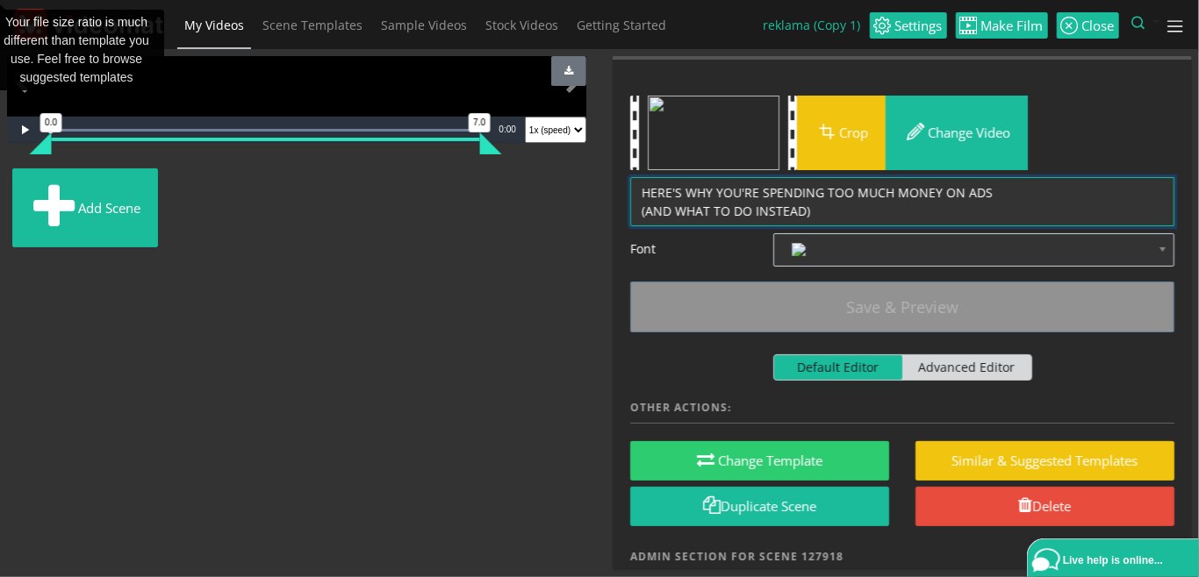
click at [758, 190] on textarea "HERE'S WHY YOU'RE SPENDING TOO MUCH MONEY ON ADS (AND WHAT TO DO INSTEAD)" at bounding box center [902, 201] width 544 height 49
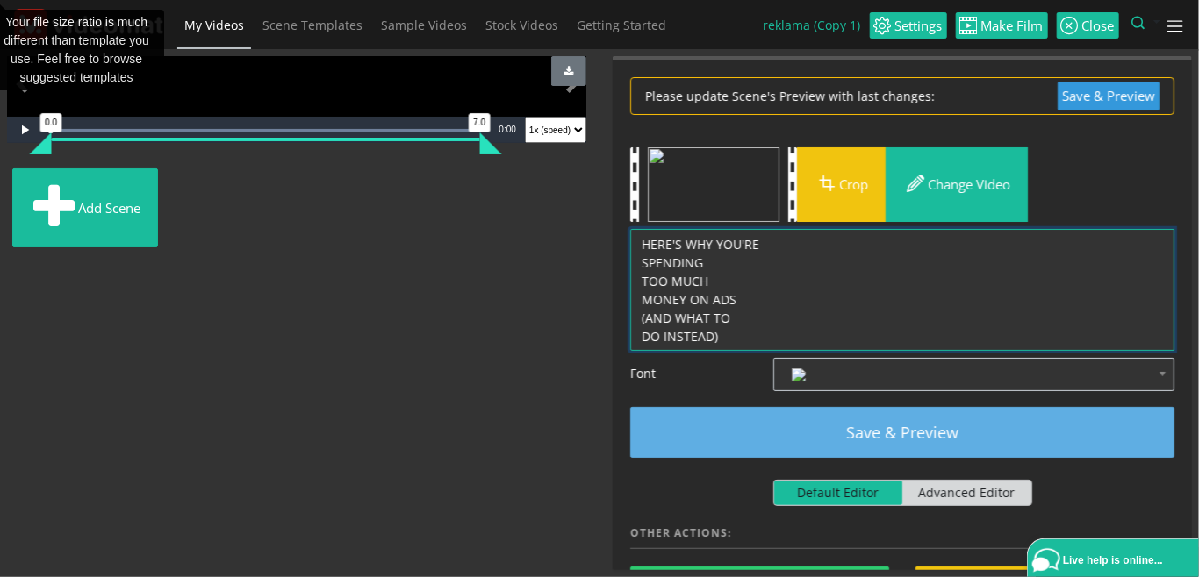
type textarea "HERE'S WHY YOU'RE SPENDING TOO MUCH MONEY ON ADS (AND WHAT TO DO INSTEAD)"
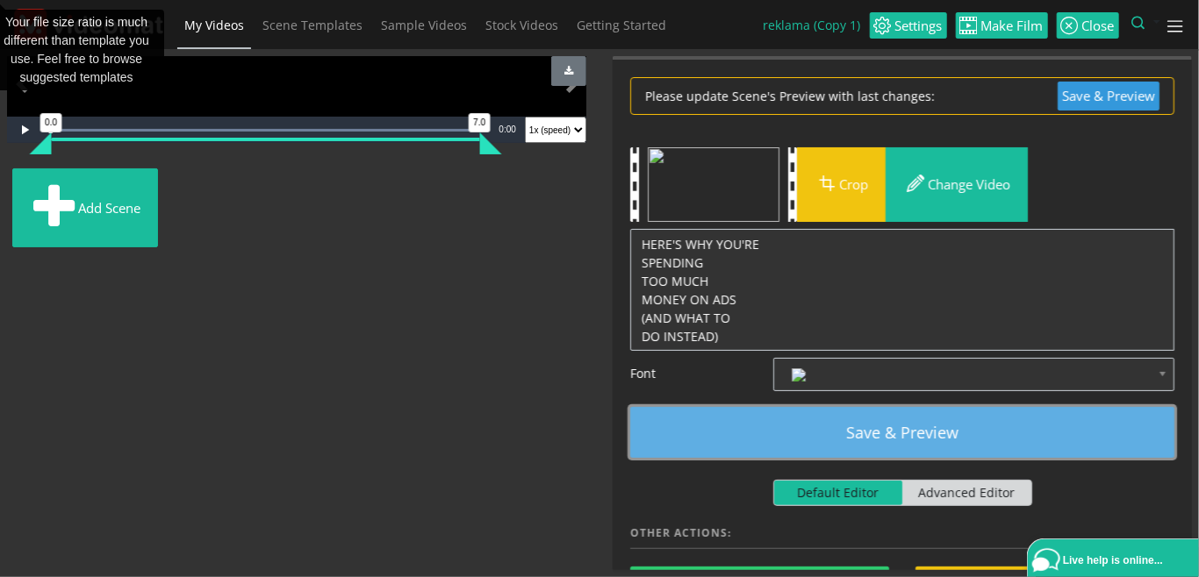
click at [946, 421] on button "Save & Preview" at bounding box center [902, 432] width 544 height 51
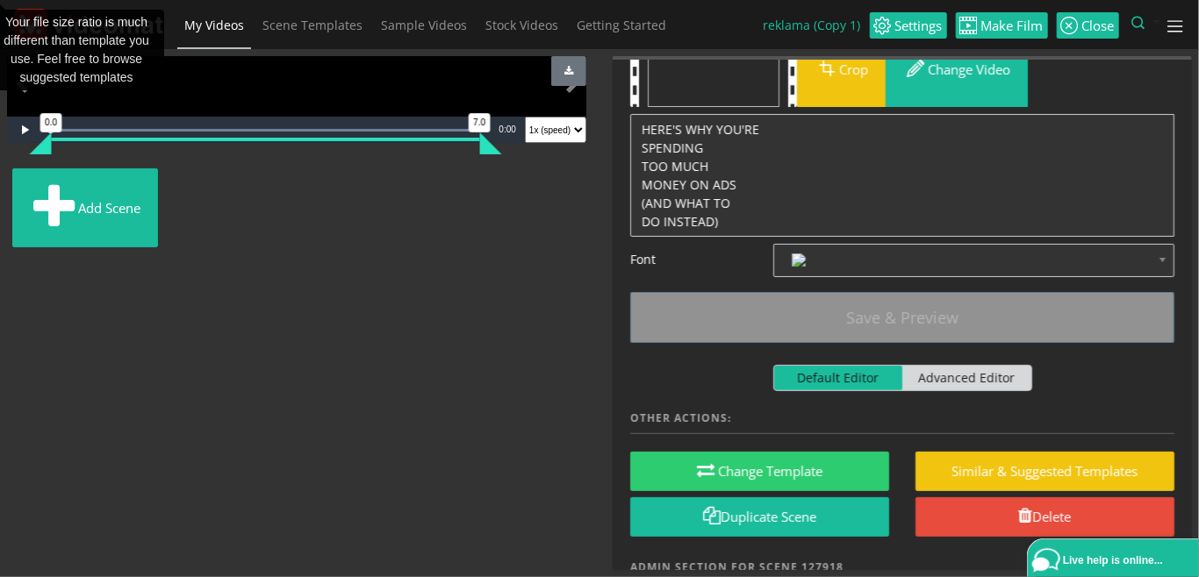
scroll to position [265, 0]
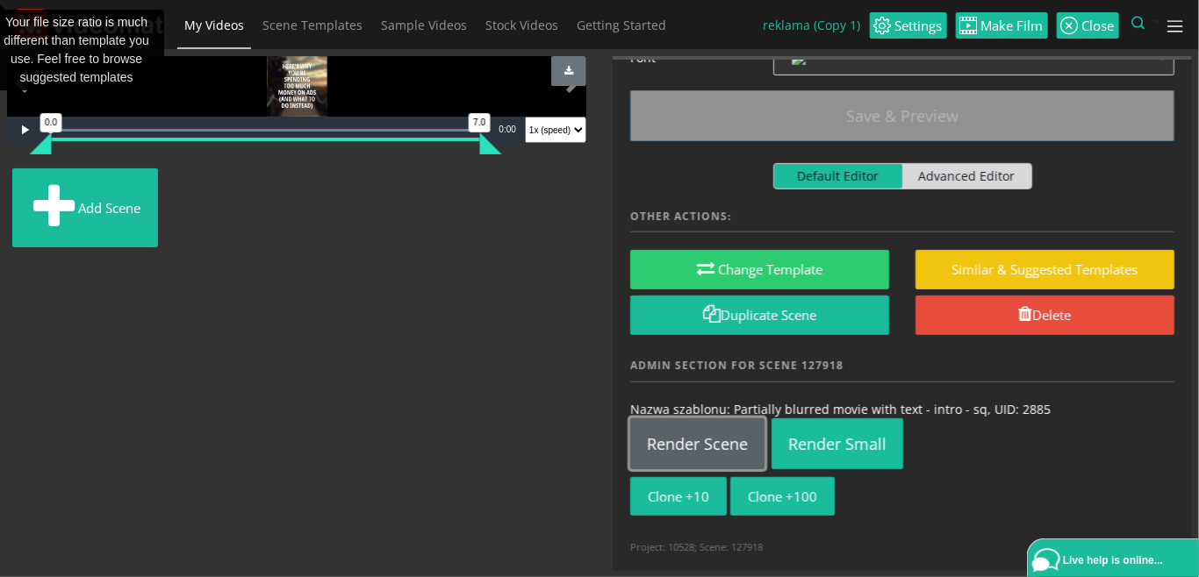
click at [700, 448] on link "Render Scene" at bounding box center [697, 444] width 134 height 51
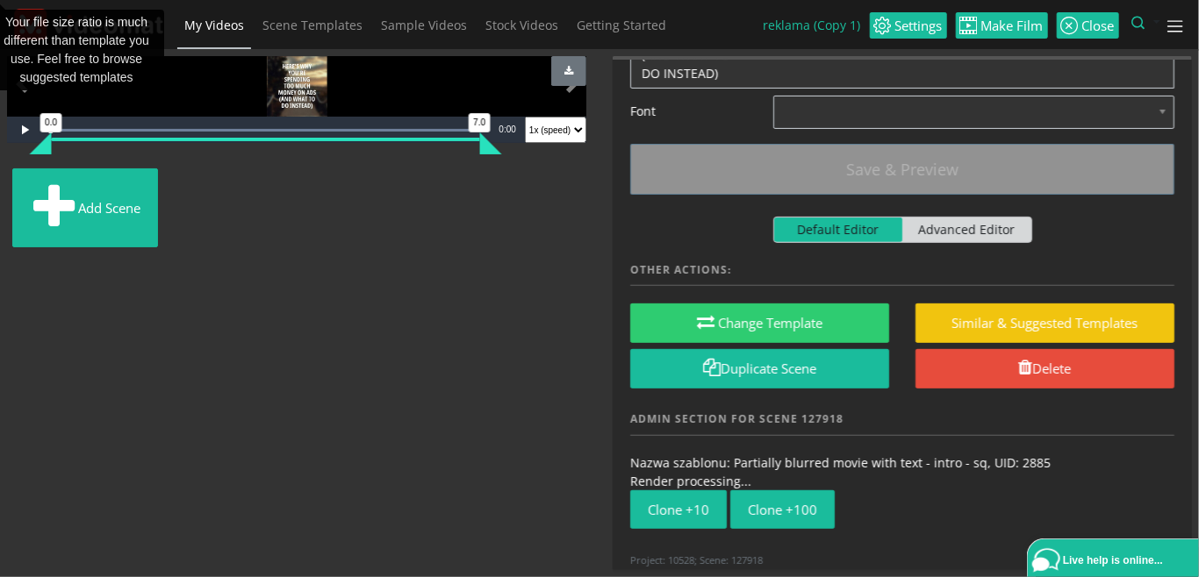
scroll to position [225, 0]
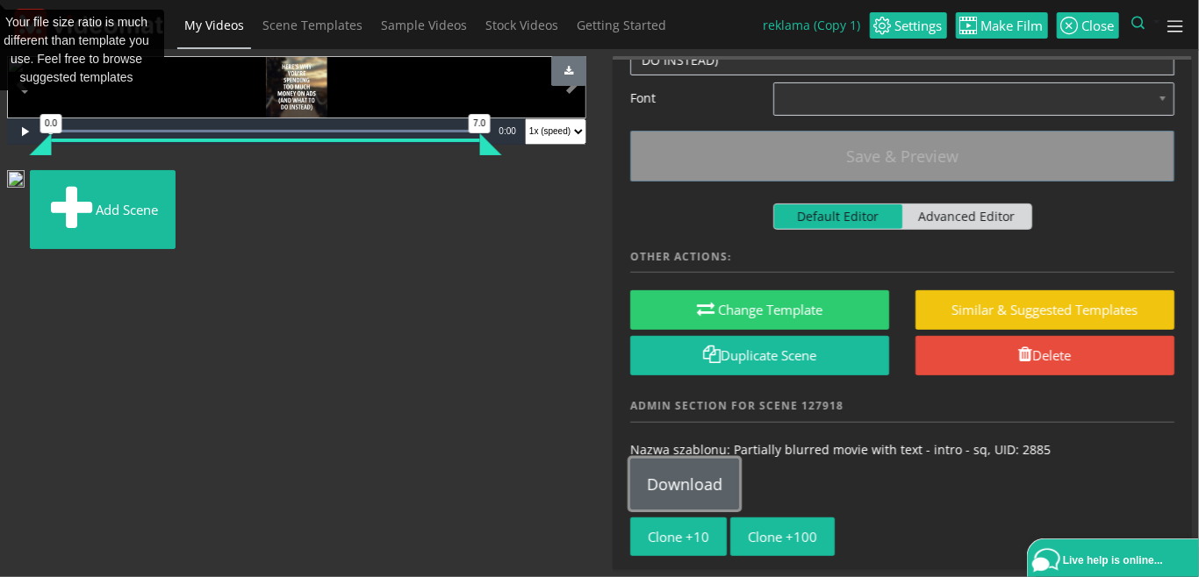
click at [712, 476] on link "Download" at bounding box center [684, 484] width 109 height 51
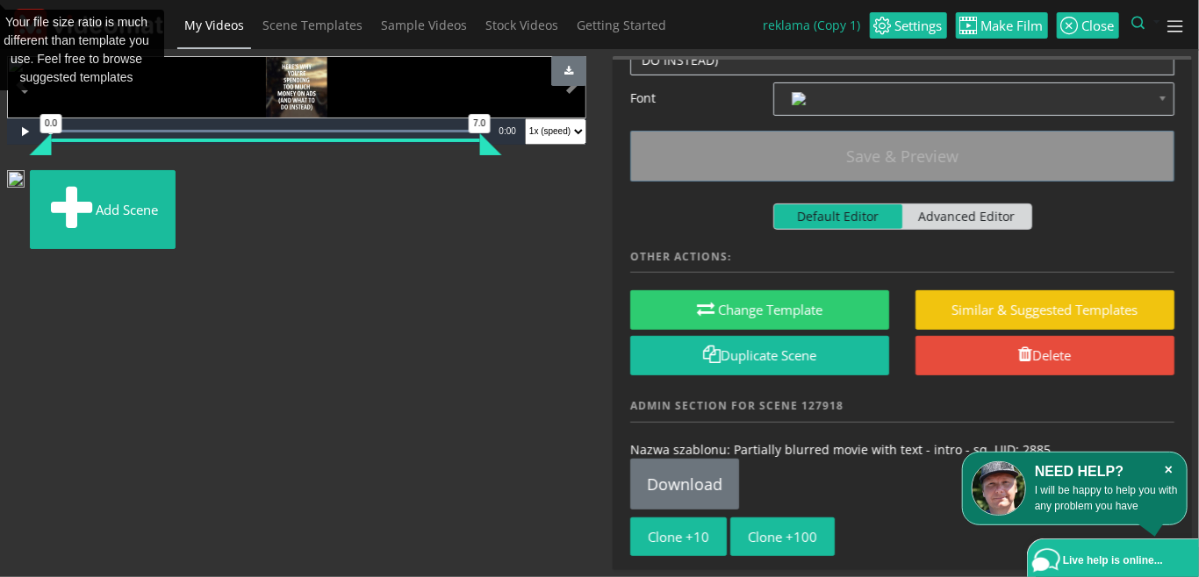
click at [1169, 470] on icon "×" at bounding box center [1168, 471] width 18 height 18
